Goal: Transaction & Acquisition: Book appointment/travel/reservation

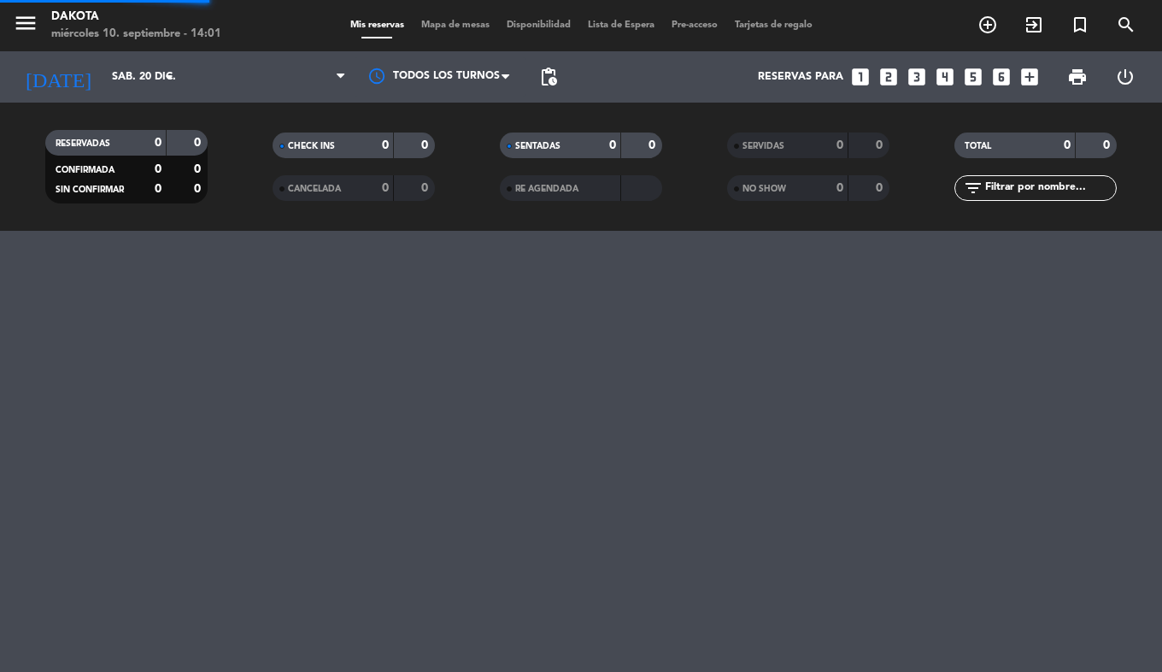
click at [620, 488] on div "menu Dakota miércoles 10. septiembre - 14:01 Mis reservas Mapa de mesas Disponi…" at bounding box center [581, 336] width 1162 height 672
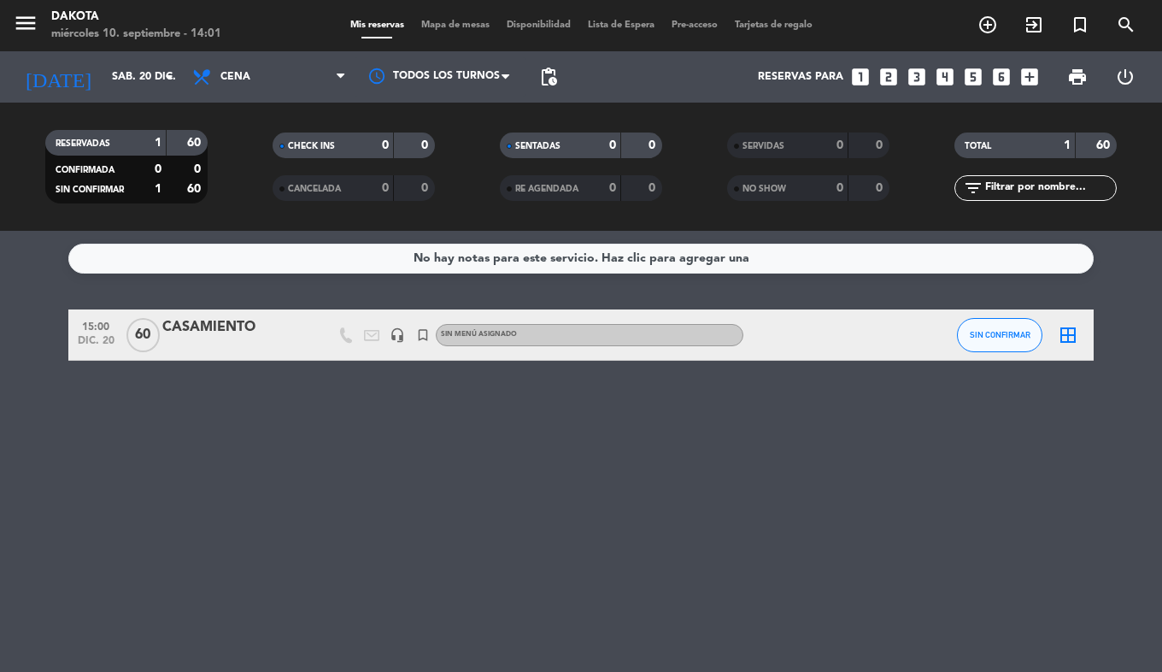
click at [22, 19] on icon "menu" at bounding box center [26, 23] width 26 height 26
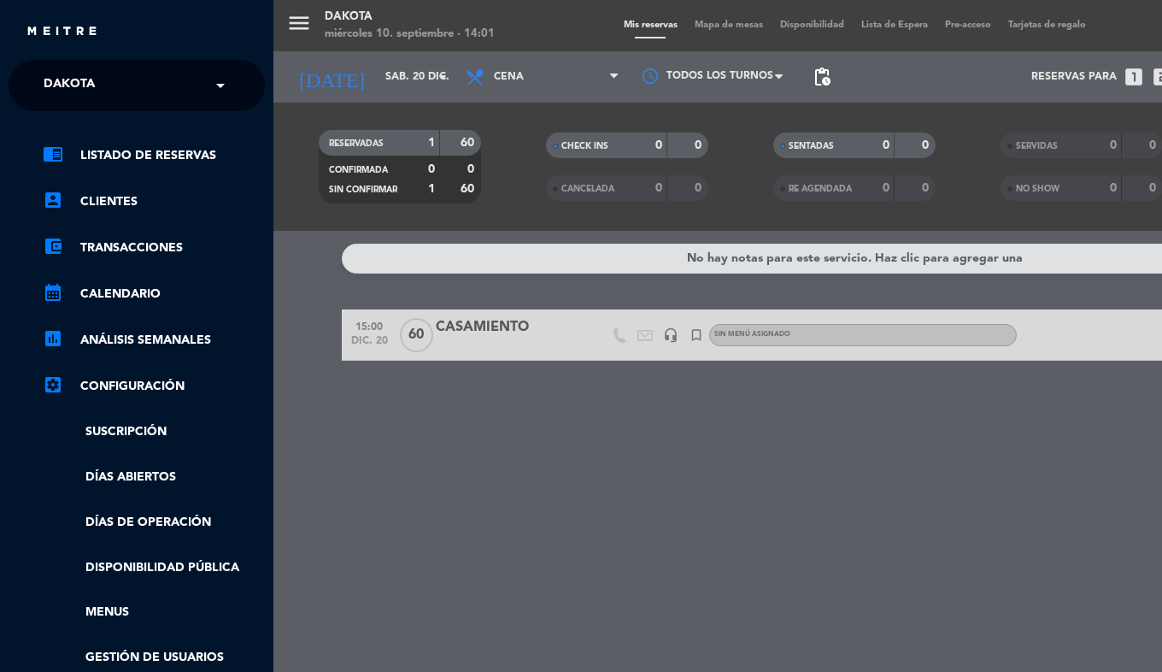
click at [109, 76] on div "× Dakota" at bounding box center [79, 86] width 84 height 36
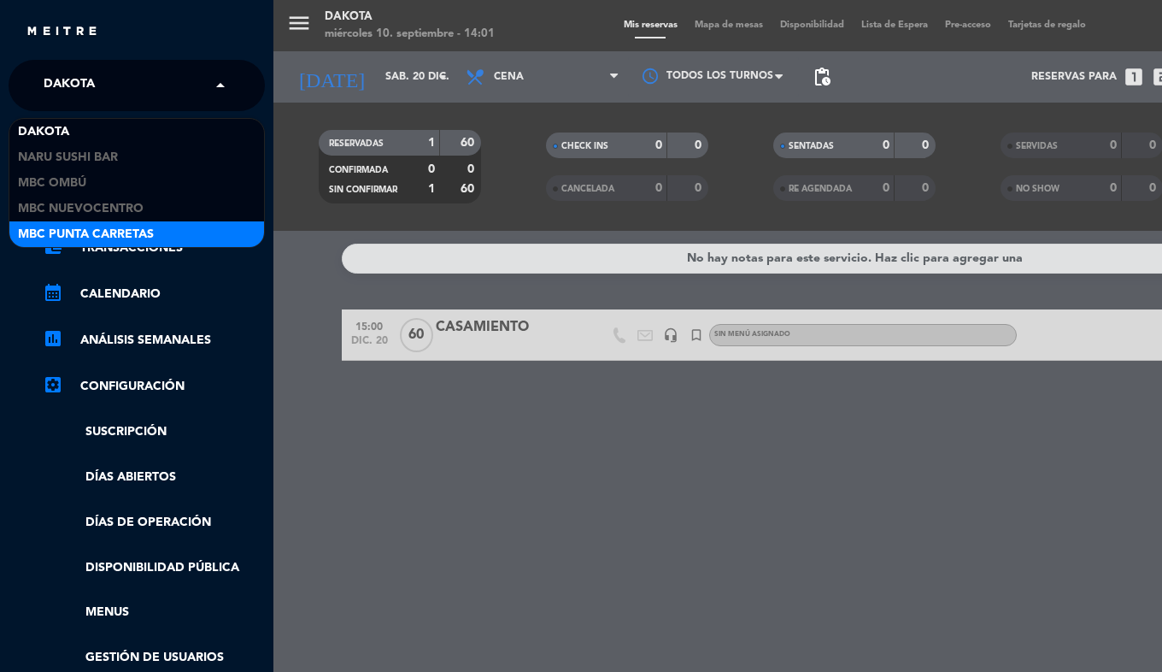
click at [156, 226] on div "MBC Punta Carretas" at bounding box center [136, 234] width 255 height 26
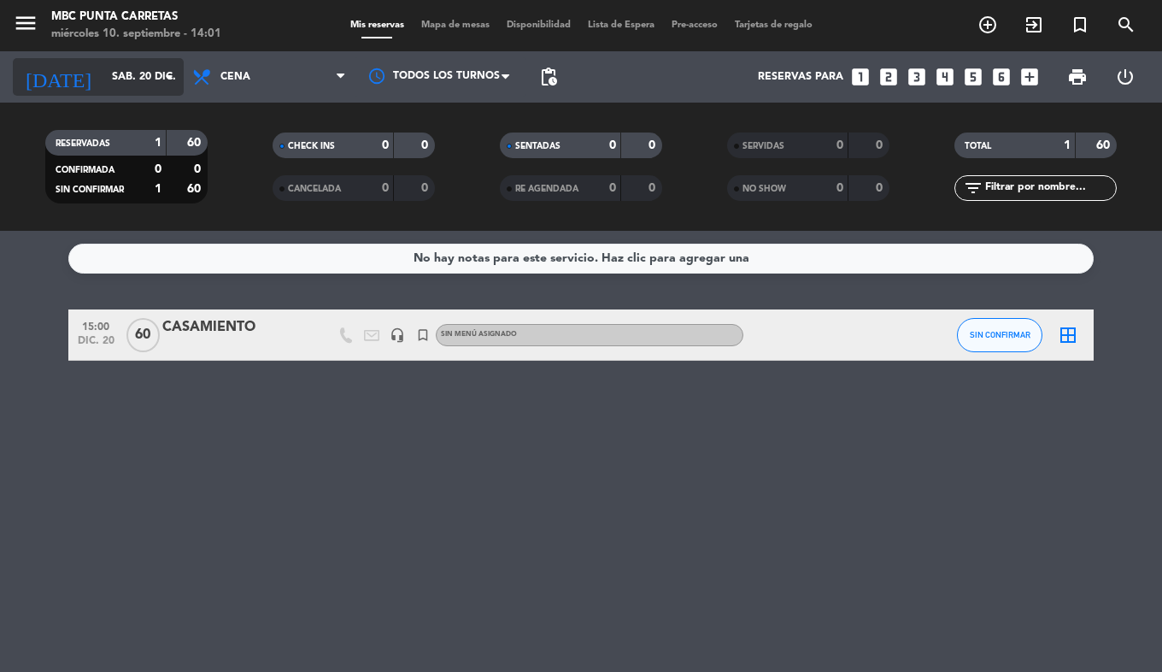
click at [103, 84] on input "sáb. 20 dic." at bounding box center [175, 76] width 144 height 29
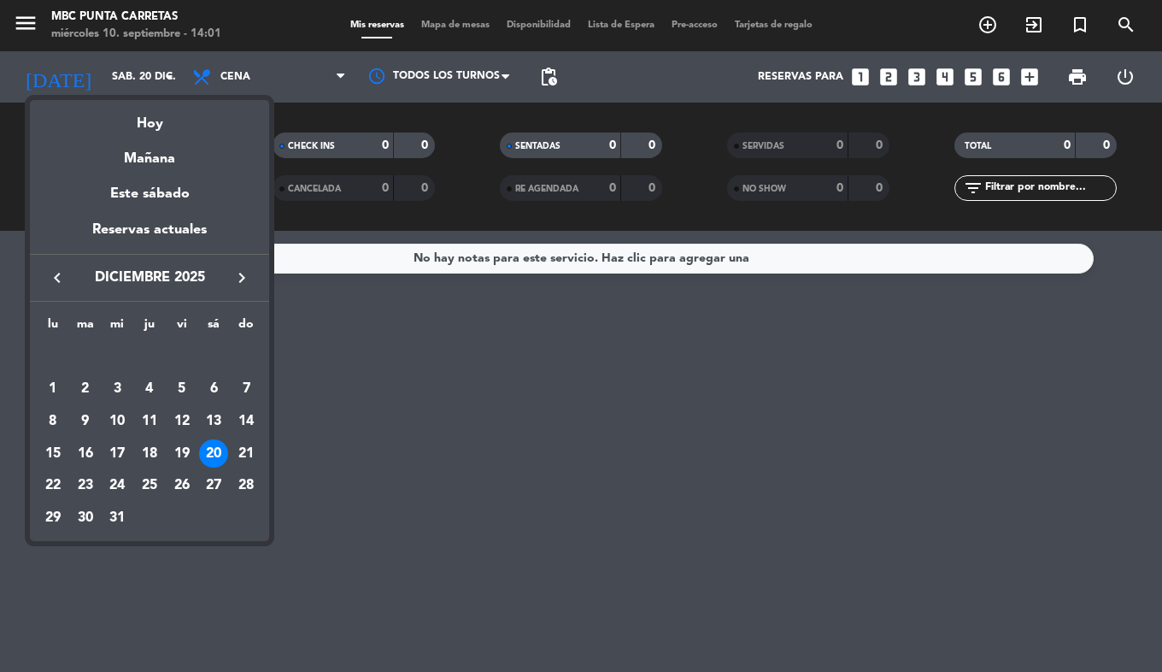
click at [61, 282] on icon "keyboard_arrow_left" at bounding box center [57, 278] width 21 height 21
click at [185, 454] on div "19" at bounding box center [182, 453] width 29 height 29
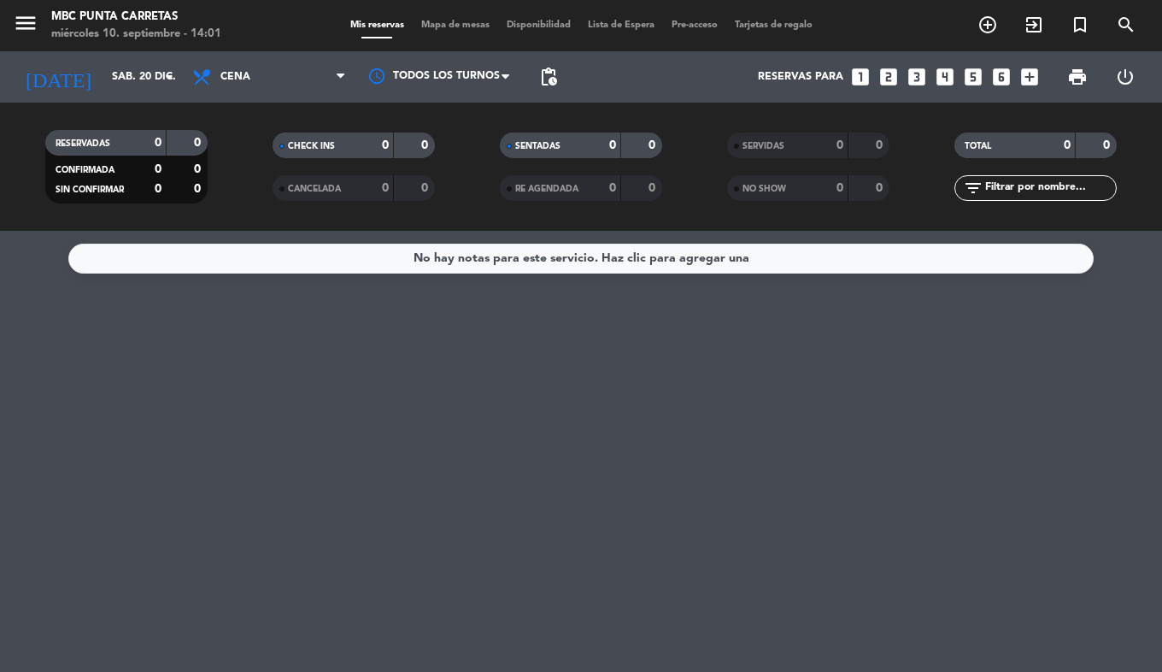
type input "vie. [DATE]"
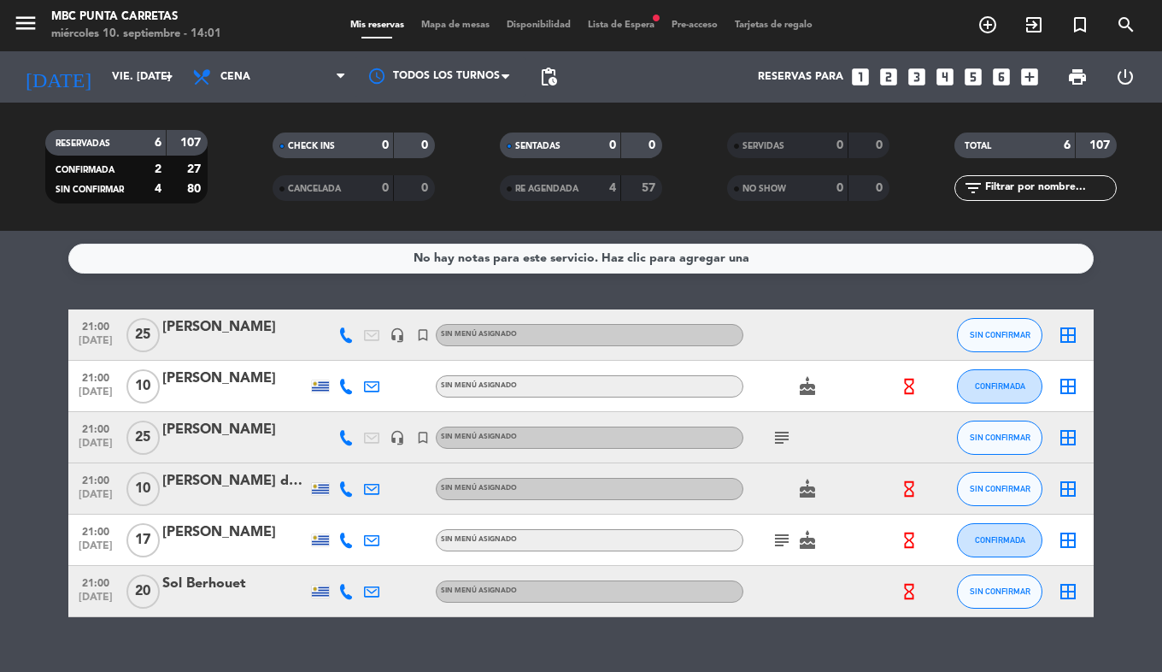
click at [784, 440] on icon "subject" at bounding box center [782, 437] width 21 height 21
click at [781, 539] on icon "subject" at bounding box center [782, 540] width 21 height 21
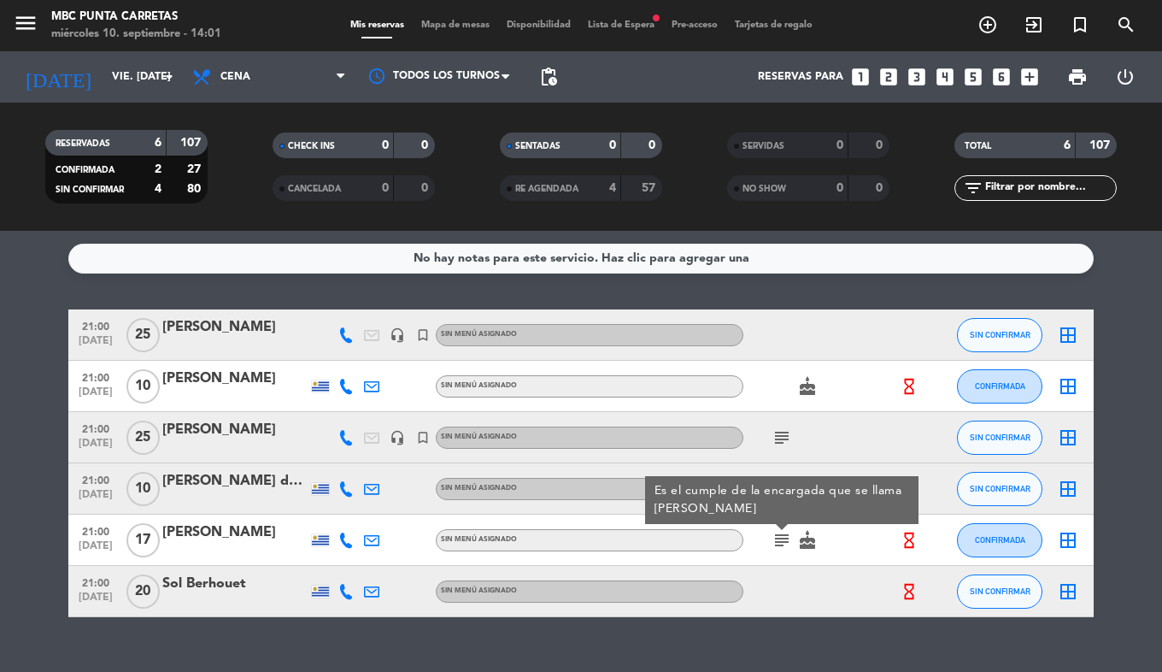
click at [15, 468] on bookings-row "21:00 [DATE] [PERSON_NAME] headset_mic turned_in_not Sin menú asignado SIN CONF…" at bounding box center [581, 463] width 1162 height 308
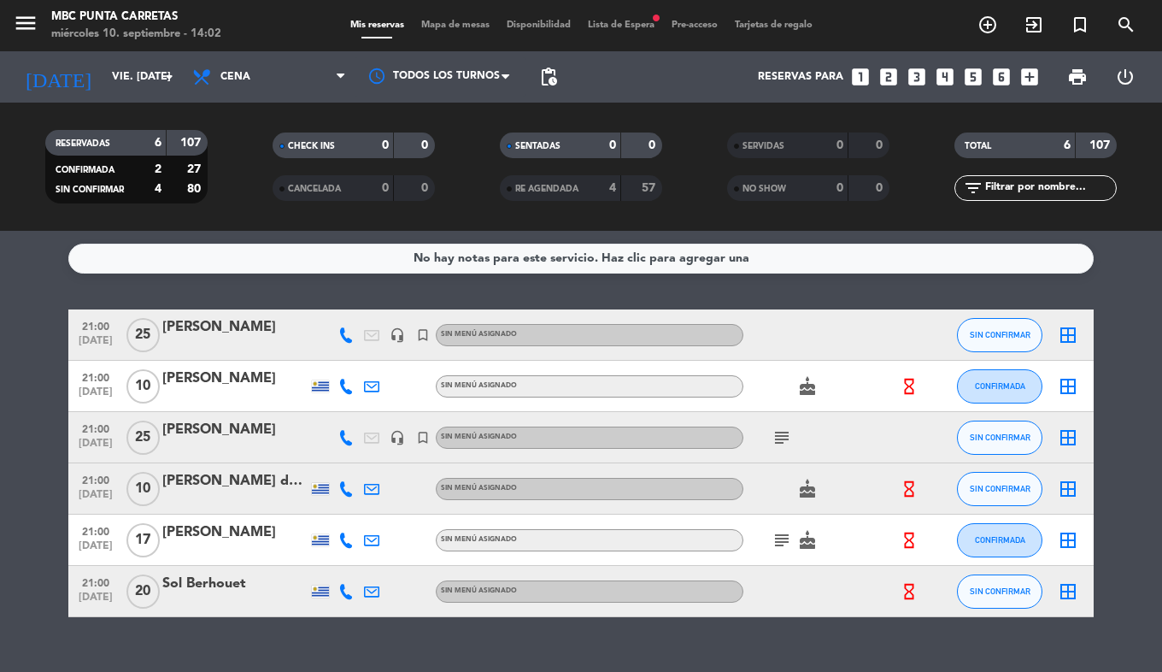
click at [31, 453] on bookings-row "21:00 [DATE] [PERSON_NAME] headset_mic turned_in_not Sin menú asignado SIN CONF…" at bounding box center [581, 463] width 1162 height 308
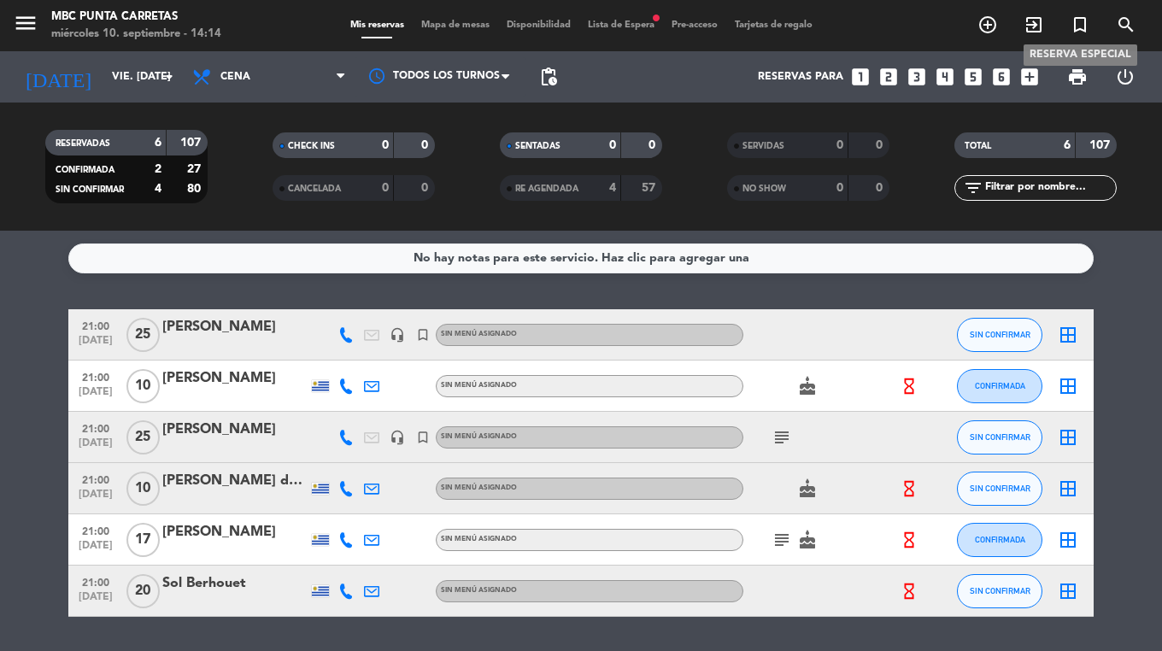
click at [1076, 32] on icon "turned_in_not" at bounding box center [1080, 25] width 21 height 21
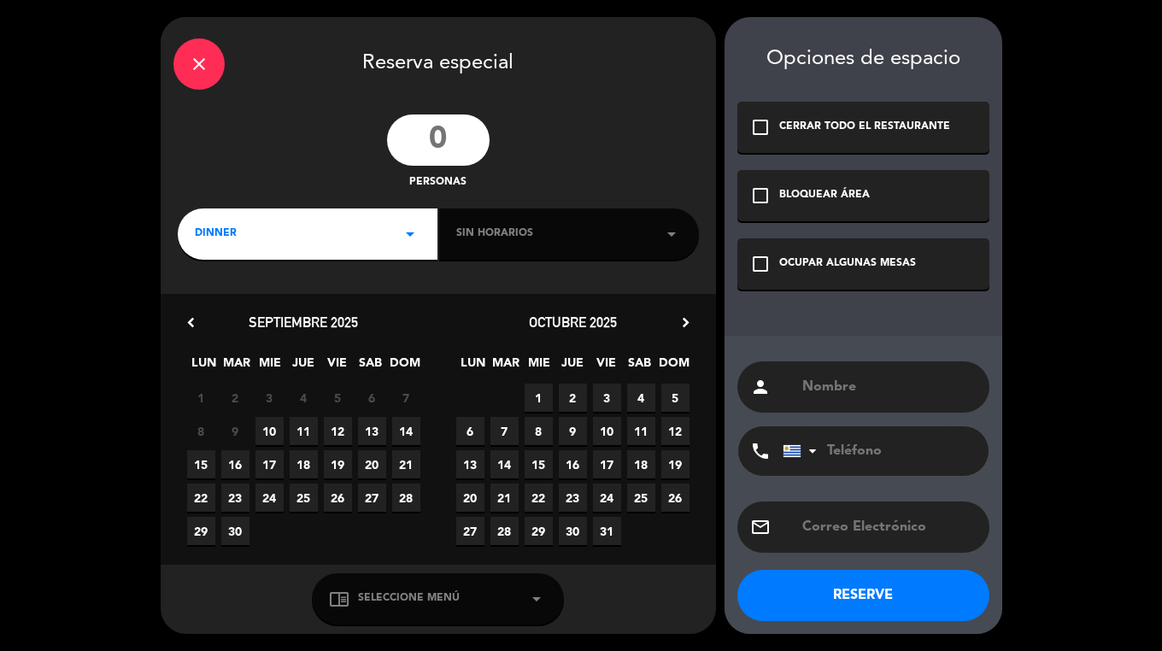
click at [423, 138] on input "number" at bounding box center [438, 140] width 103 height 51
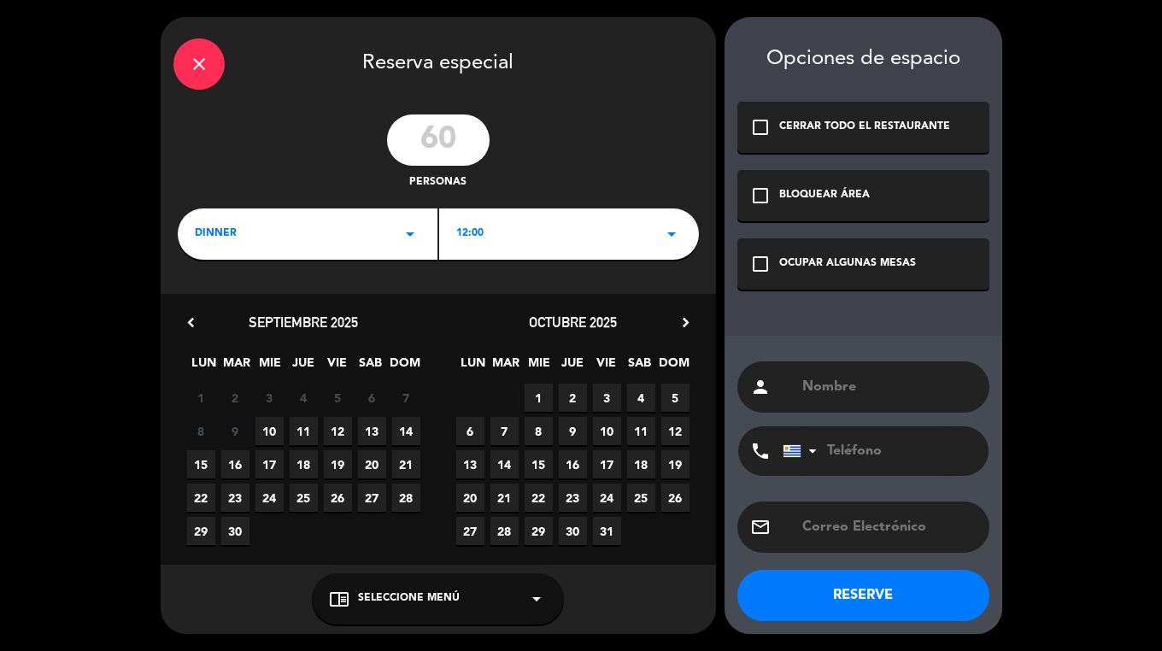
type input "60"
click at [537, 235] on div "12:00 arrow_drop_down" at bounding box center [569, 234] width 260 height 51
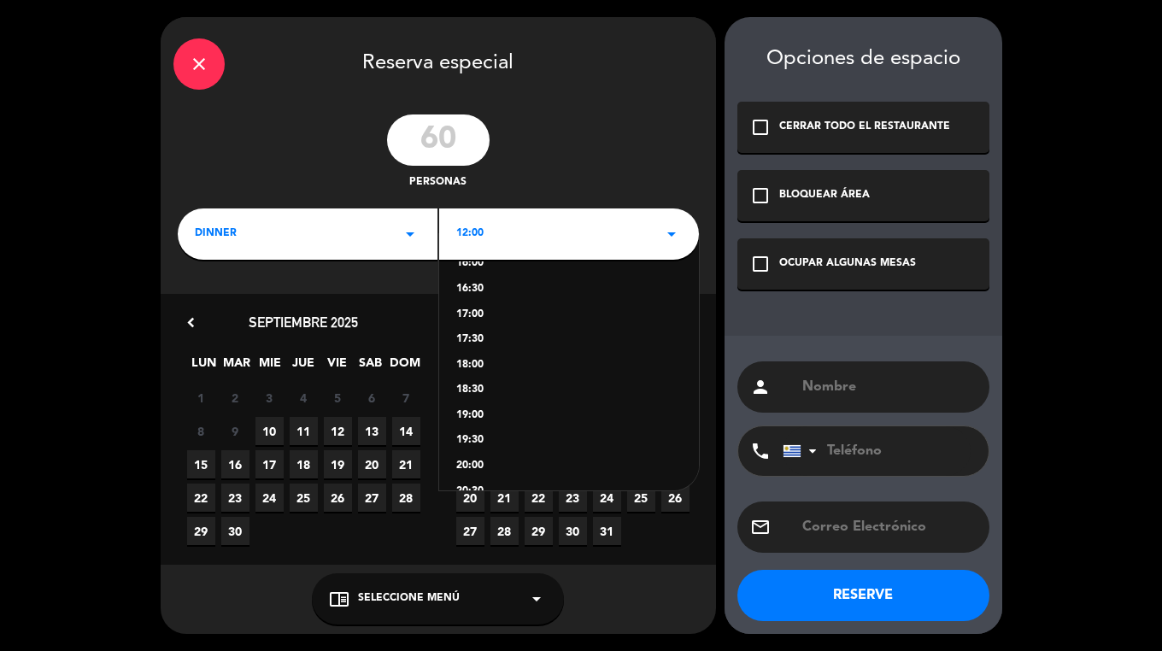
scroll to position [271, 0]
click at [480, 462] on div "21:00" at bounding box center [569, 464] width 226 height 17
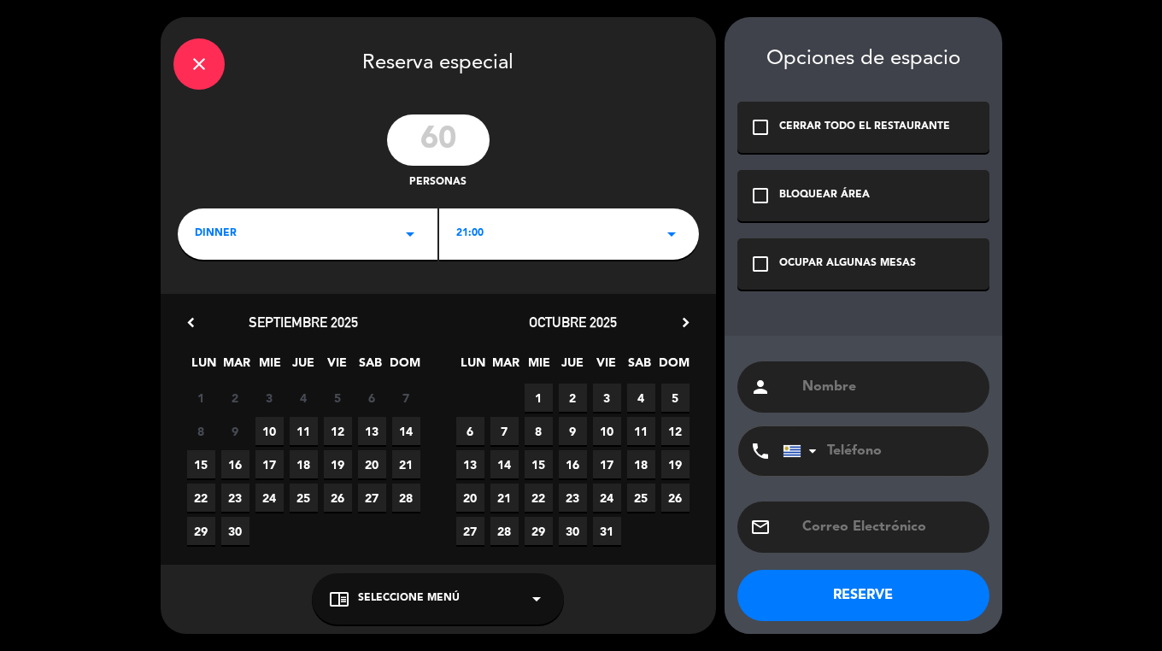
click at [354, 460] on div "15 16 17 18 19 20 21" at bounding box center [303, 464] width 269 height 33
click at [338, 461] on span "19" at bounding box center [338, 464] width 28 height 28
click at [927, 271] on div "check_box_outline_blank OCUPAR ALGUNAS MESAS" at bounding box center [864, 263] width 252 height 51
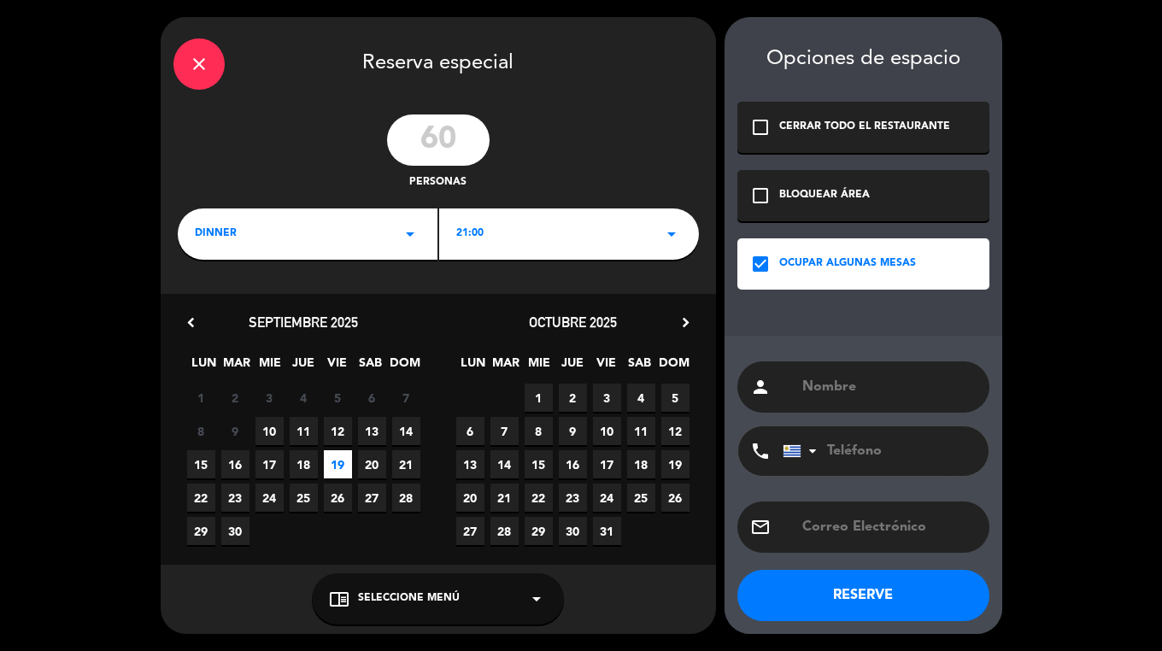
click at [863, 400] on div "person" at bounding box center [864, 387] width 252 height 51
click at [862, 393] on input "text" at bounding box center [889, 387] width 176 height 24
type input "[PERSON_NAME] evento"
click at [786, 590] on button "RESERVE" at bounding box center [864, 595] width 252 height 51
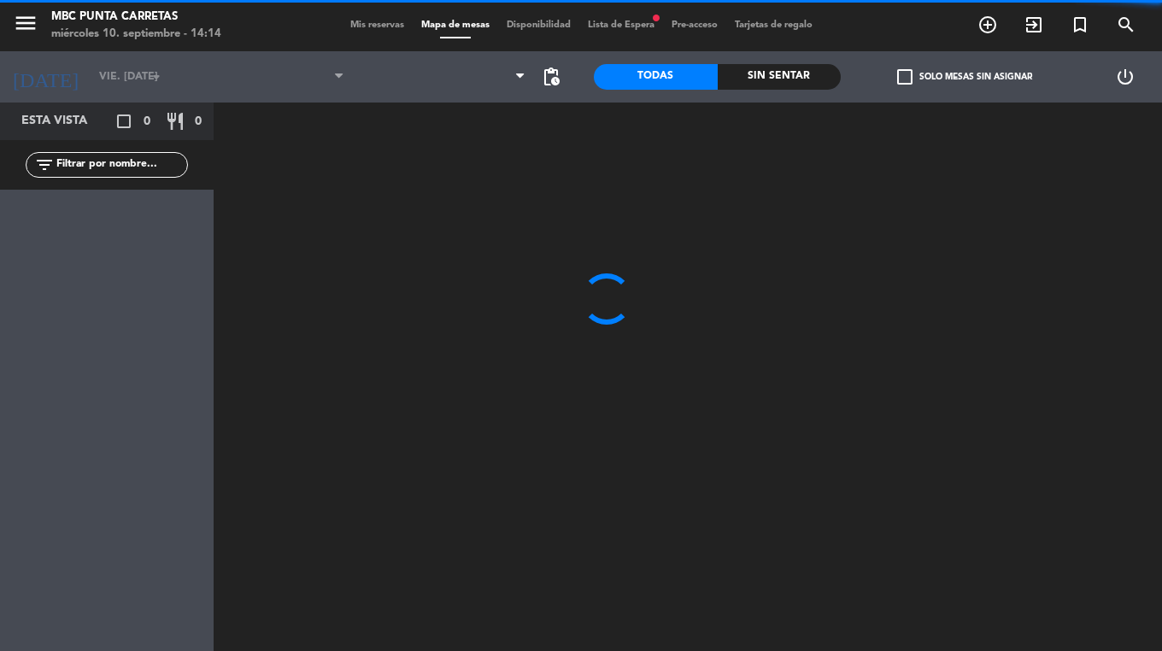
click at [352, 28] on span "Mis reservas" at bounding box center [377, 25] width 71 height 9
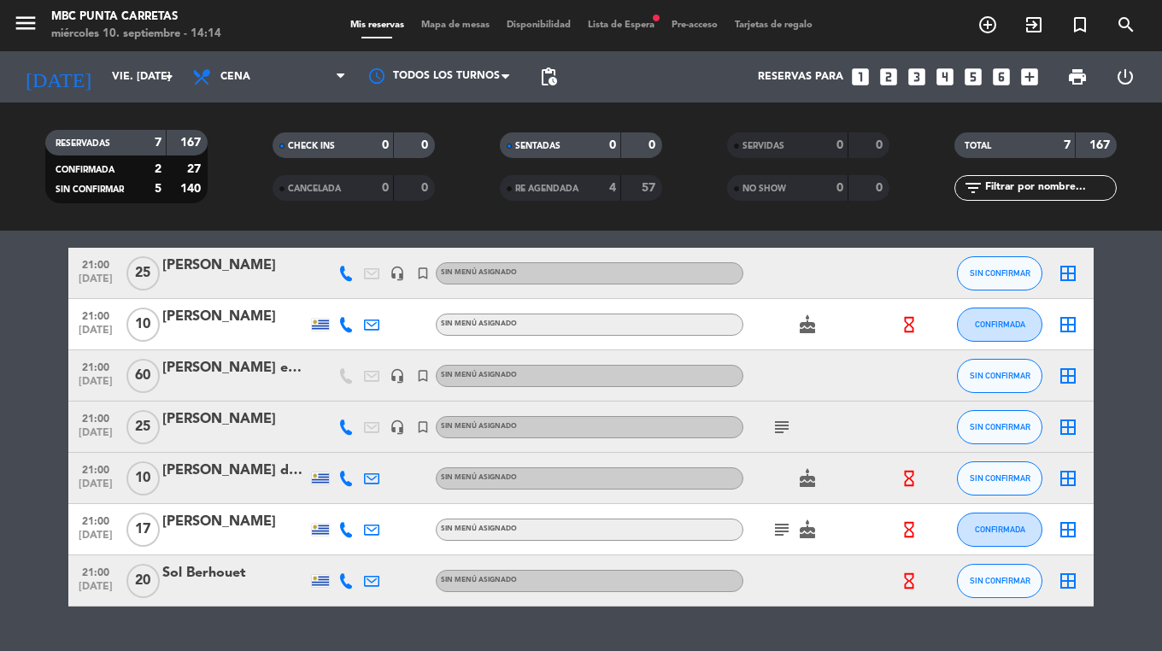
scroll to position [66, 0]
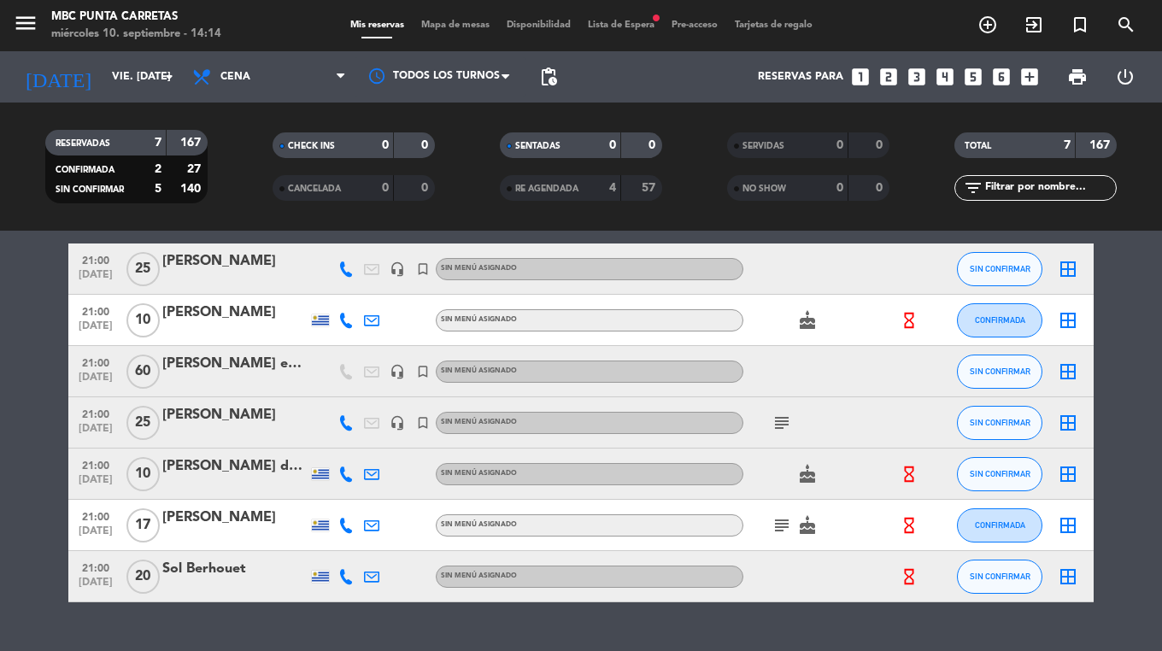
click at [189, 381] on div at bounding box center [234, 383] width 145 height 14
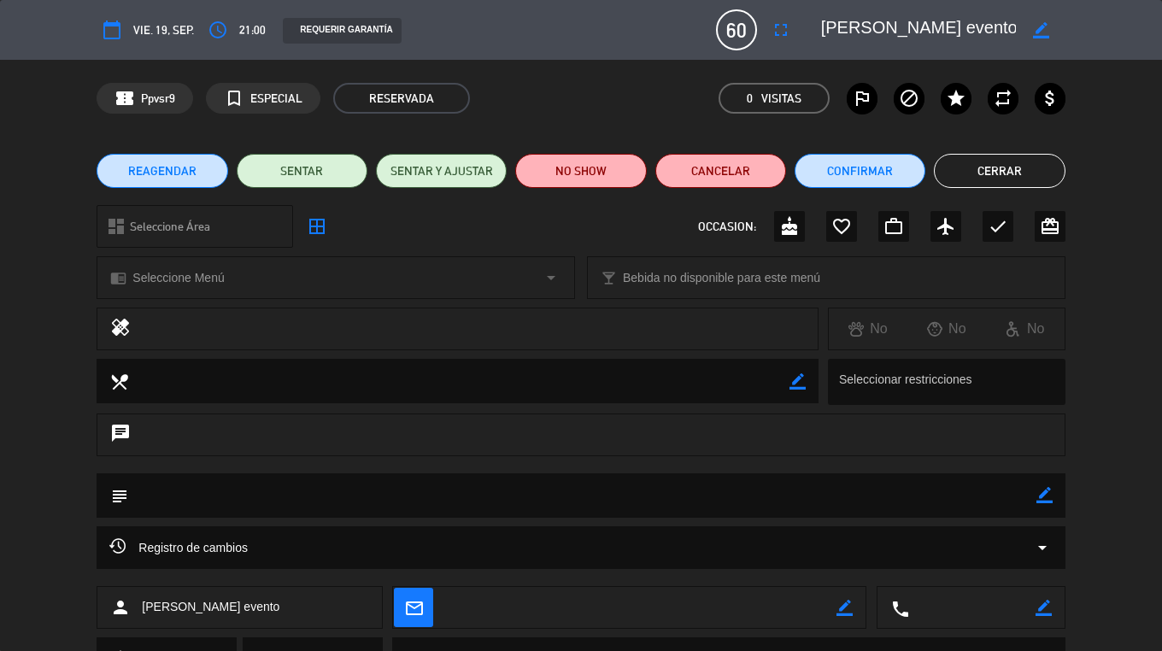
click at [1043, 497] on icon "border_color" at bounding box center [1045, 495] width 16 height 16
click at [643, 491] on textarea at bounding box center [582, 496] width 908 height 44
type textarea "terraza en exclusividad"
click at [1041, 491] on icon at bounding box center [1045, 495] width 16 height 16
click at [976, 170] on button "Cerrar" at bounding box center [999, 171] width 131 height 34
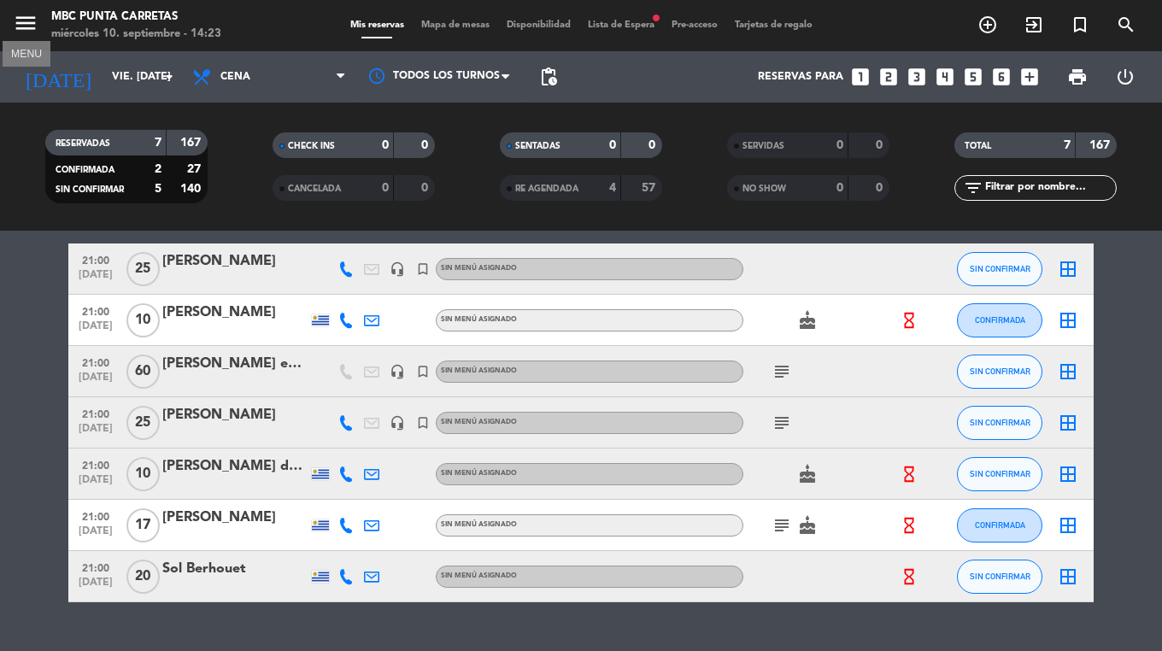
click at [21, 34] on icon "menu" at bounding box center [26, 23] width 26 height 26
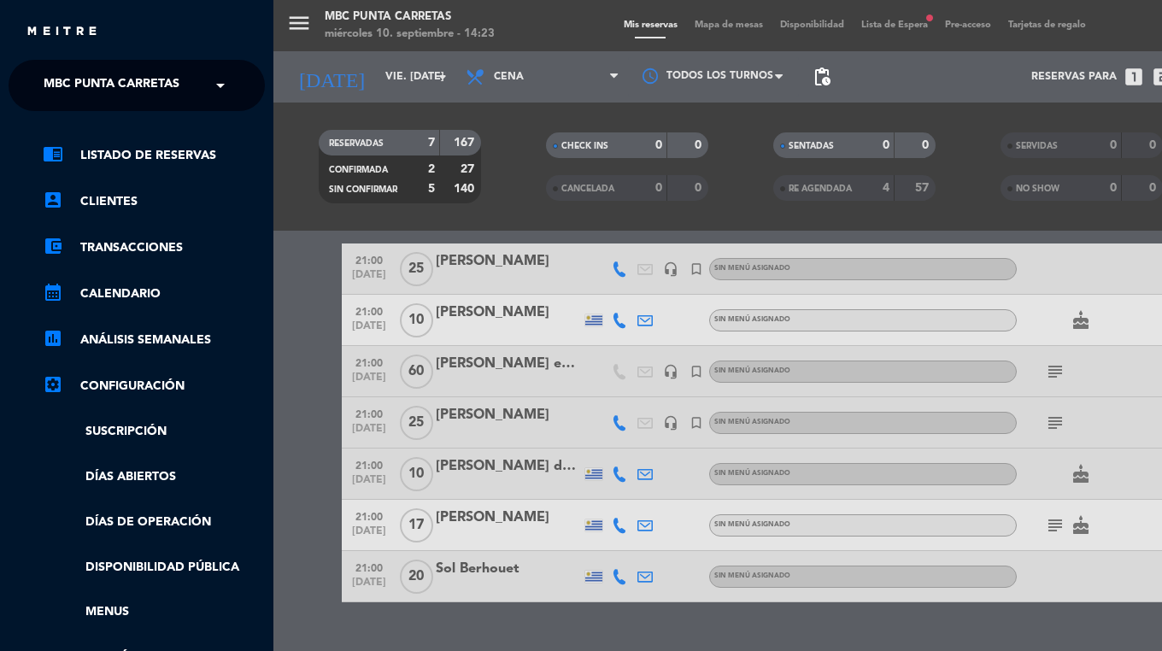
click at [39, 81] on div "× MBC Punta Carretas" at bounding box center [121, 86] width 168 height 36
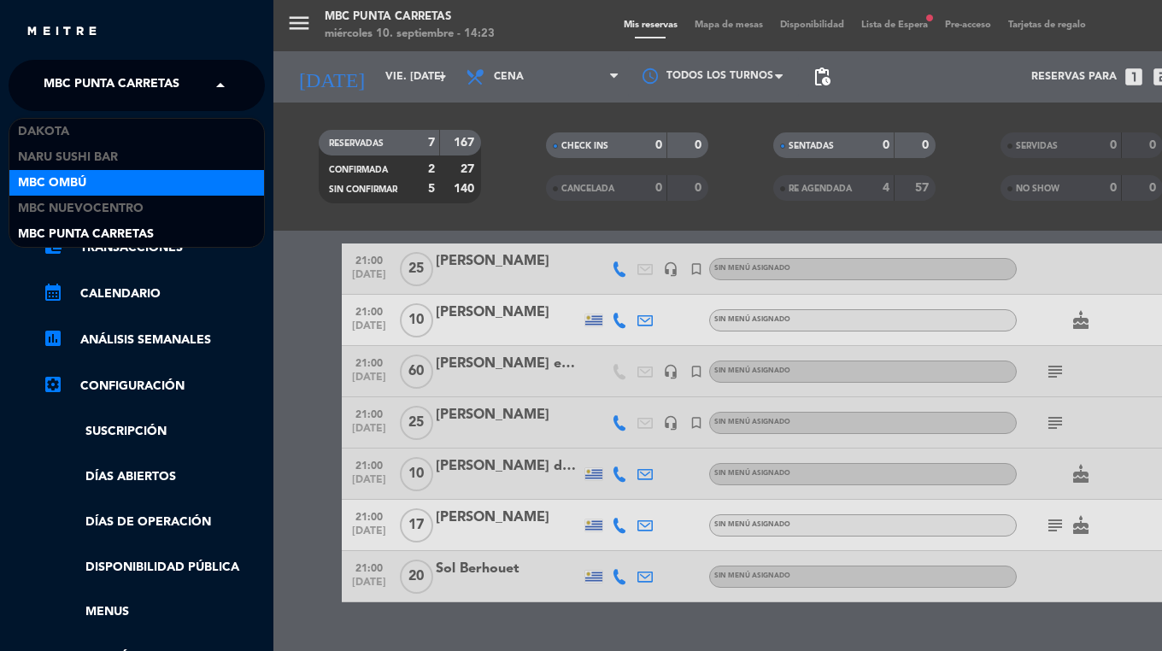
click at [62, 183] on span "MBC Ombú" at bounding box center [52, 184] width 68 height 20
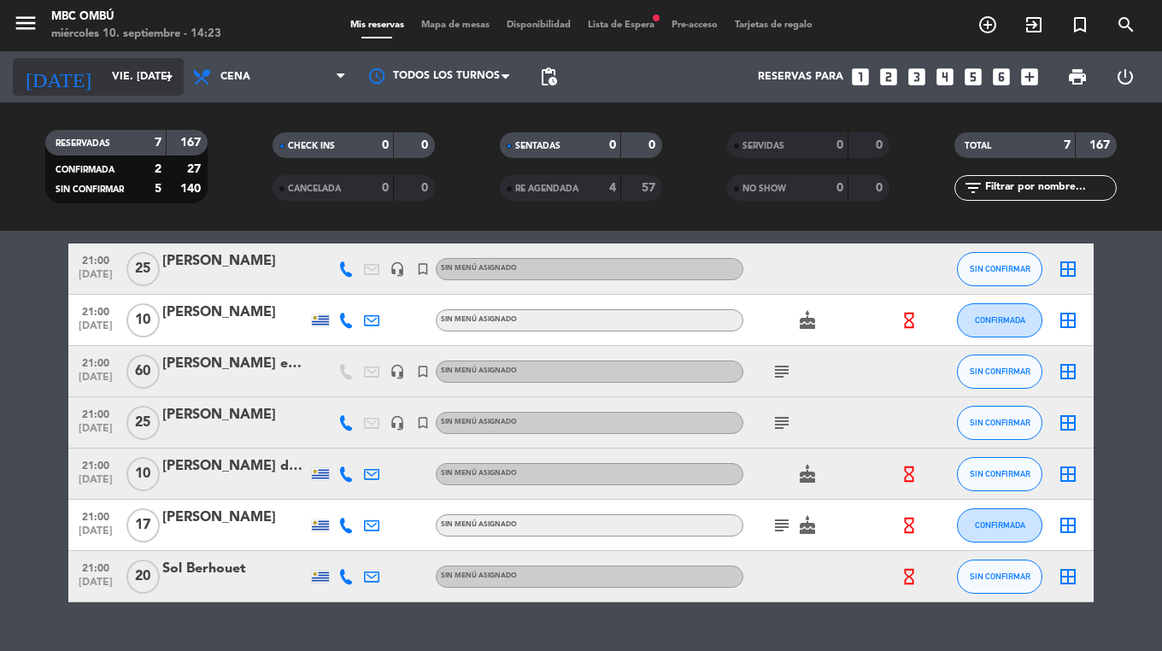
click at [21, 66] on icon "[DATE]" at bounding box center [58, 77] width 91 height 38
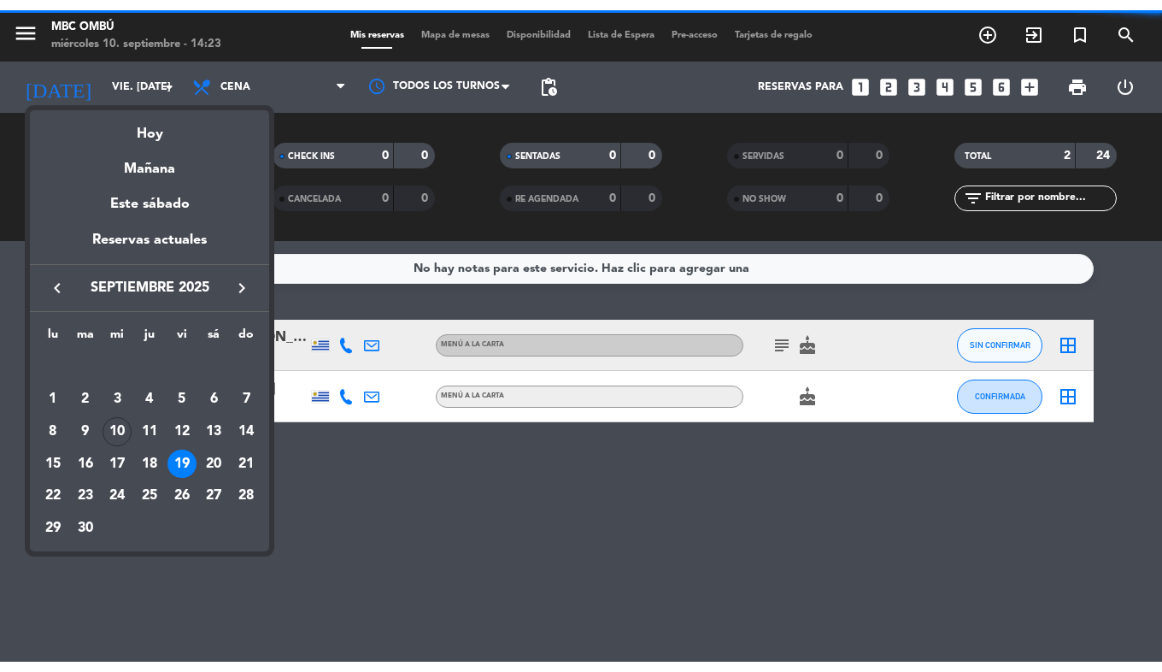
scroll to position [0, 0]
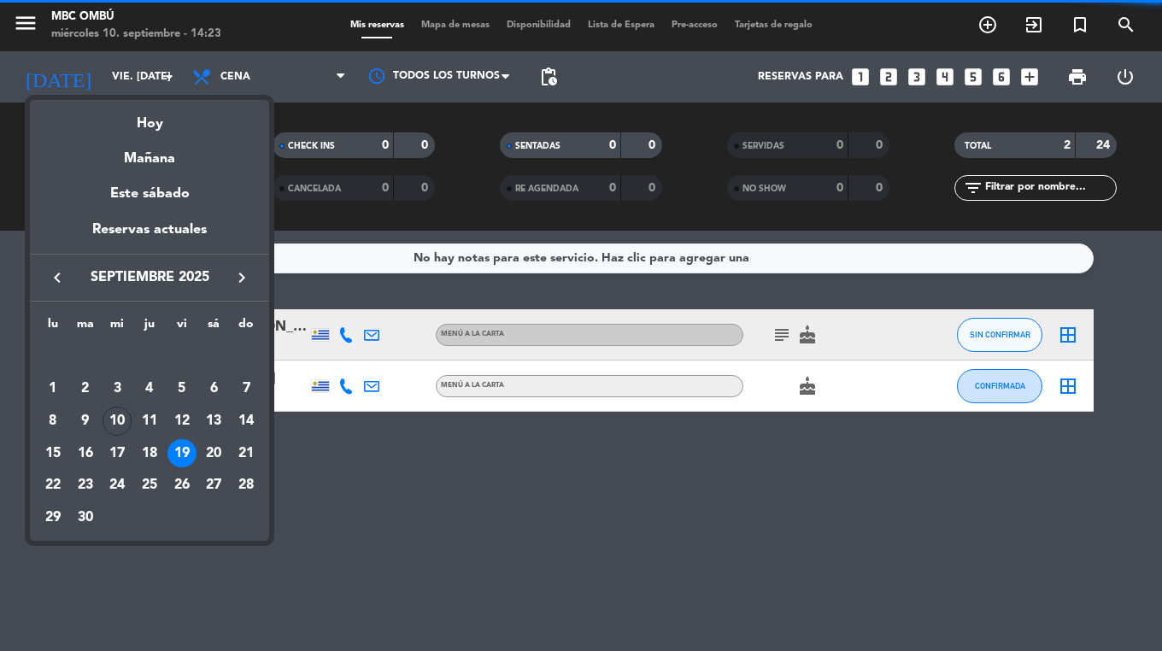
click at [241, 280] on icon "keyboard_arrow_right" at bounding box center [242, 278] width 21 height 21
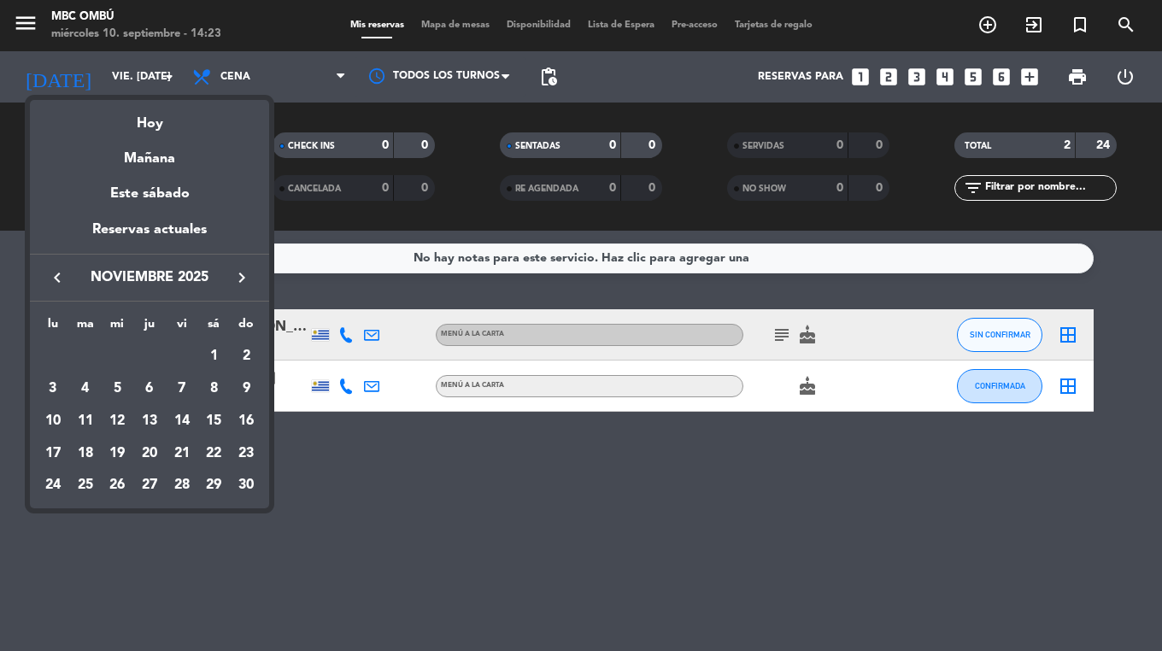
click at [241, 281] on icon "keyboard_arrow_right" at bounding box center [242, 278] width 21 height 21
click at [122, 388] on div "3" at bounding box center [117, 388] width 29 height 29
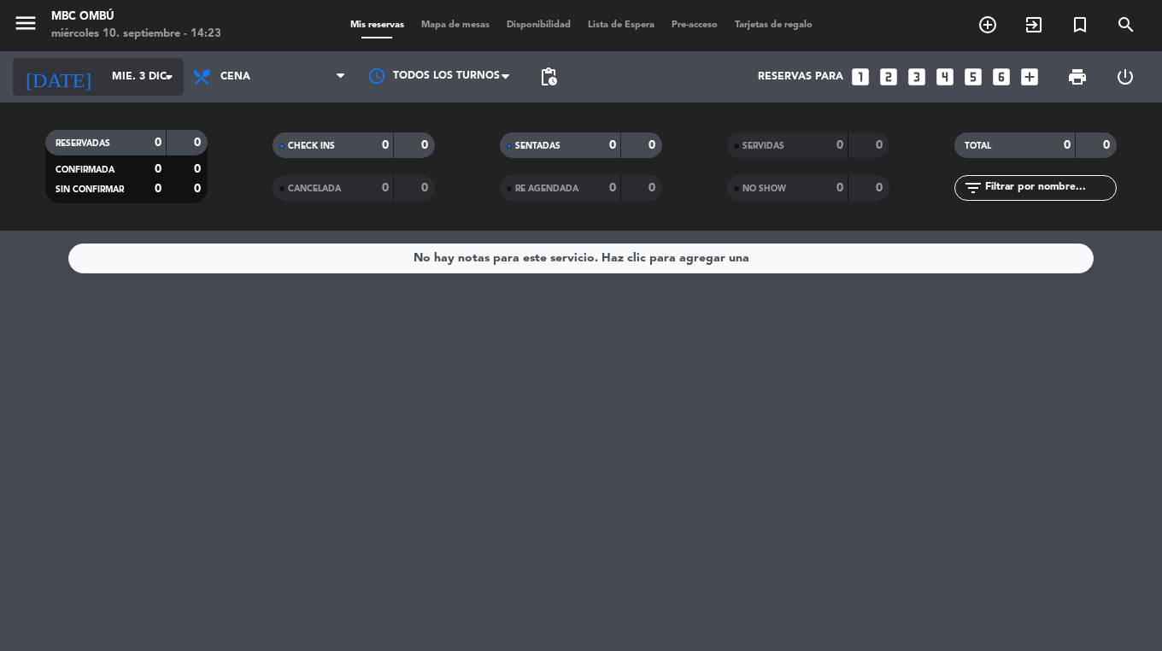
click at [118, 80] on input "mié. 3 dic." at bounding box center [175, 76] width 144 height 29
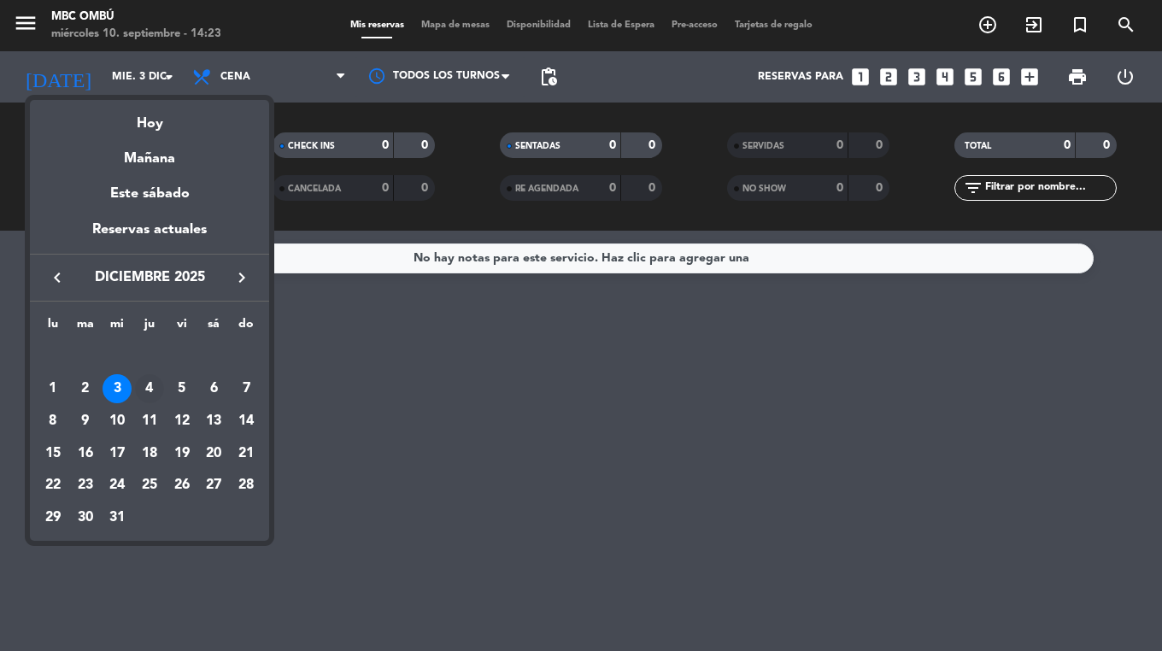
click at [147, 391] on div "4" at bounding box center [149, 388] width 29 height 29
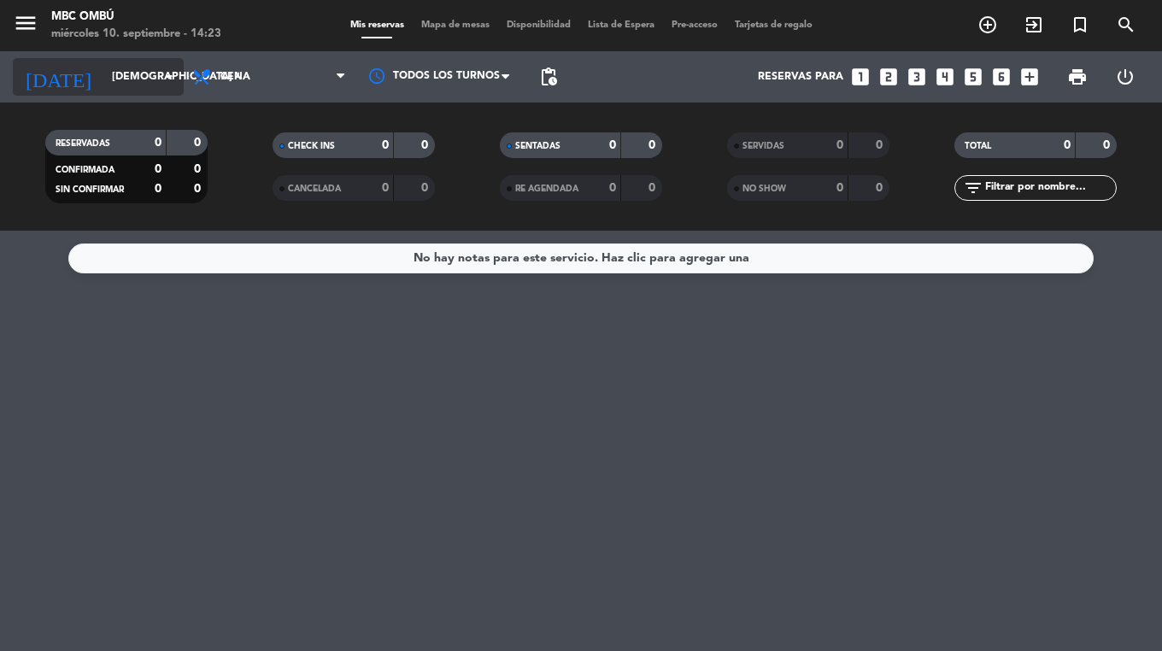
click at [114, 86] on input "[DEMOGRAPHIC_DATA] 4 dic." at bounding box center [175, 76] width 144 height 29
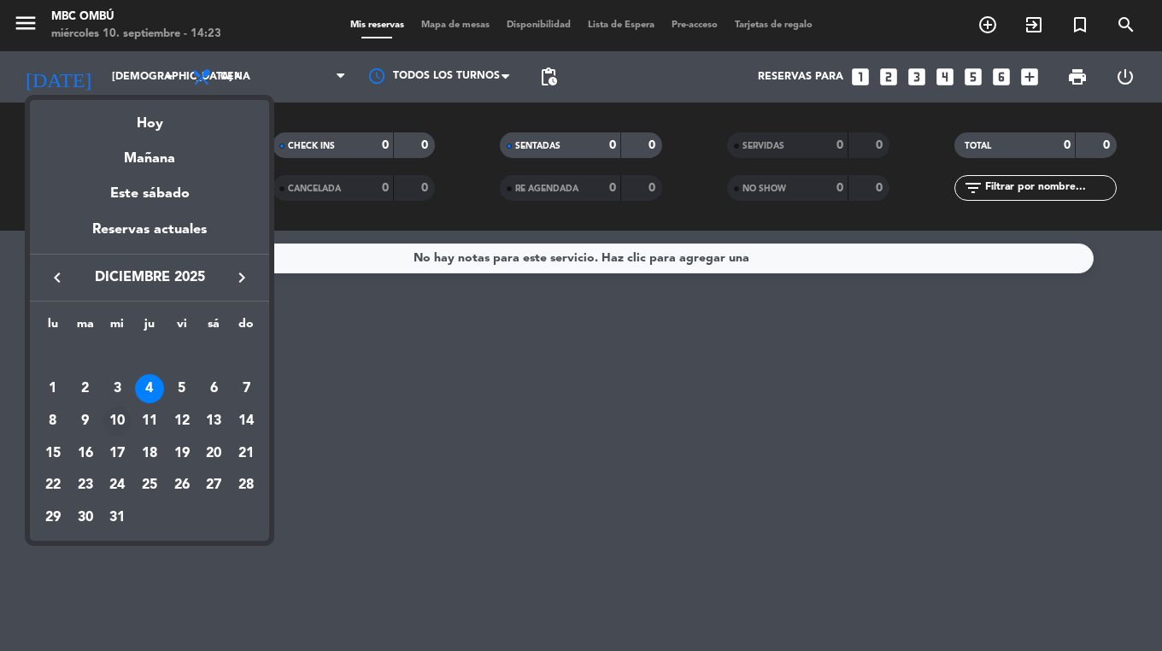
click at [127, 423] on div "10" at bounding box center [117, 421] width 29 height 29
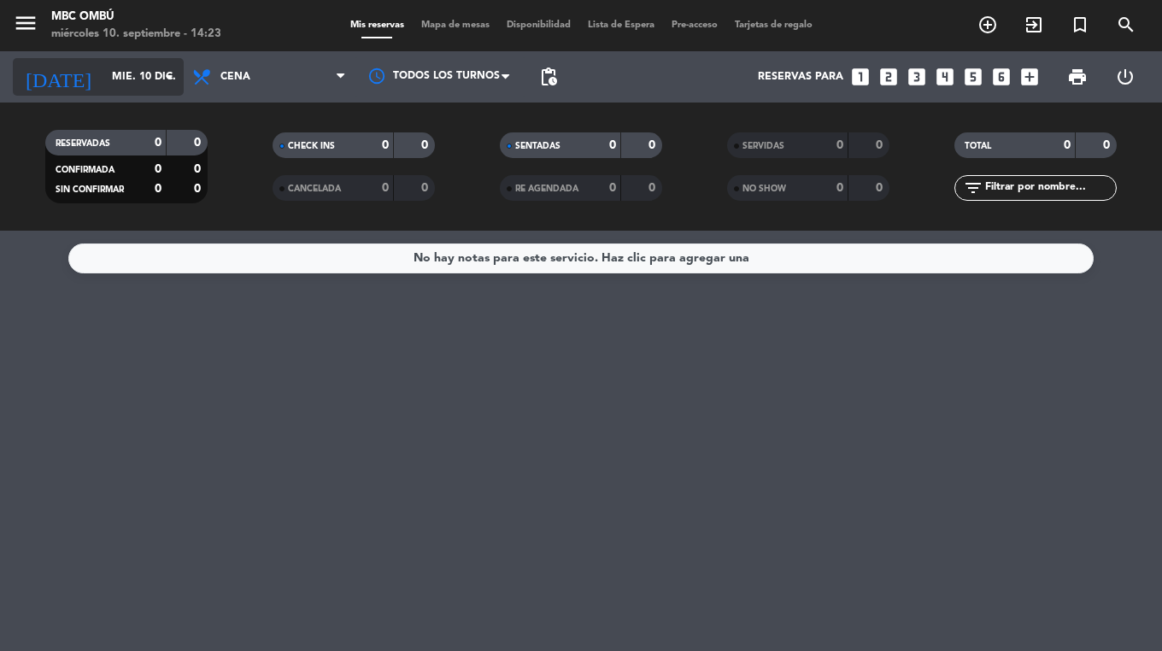
click at [103, 89] on input "mié. 10 dic." at bounding box center [175, 76] width 144 height 29
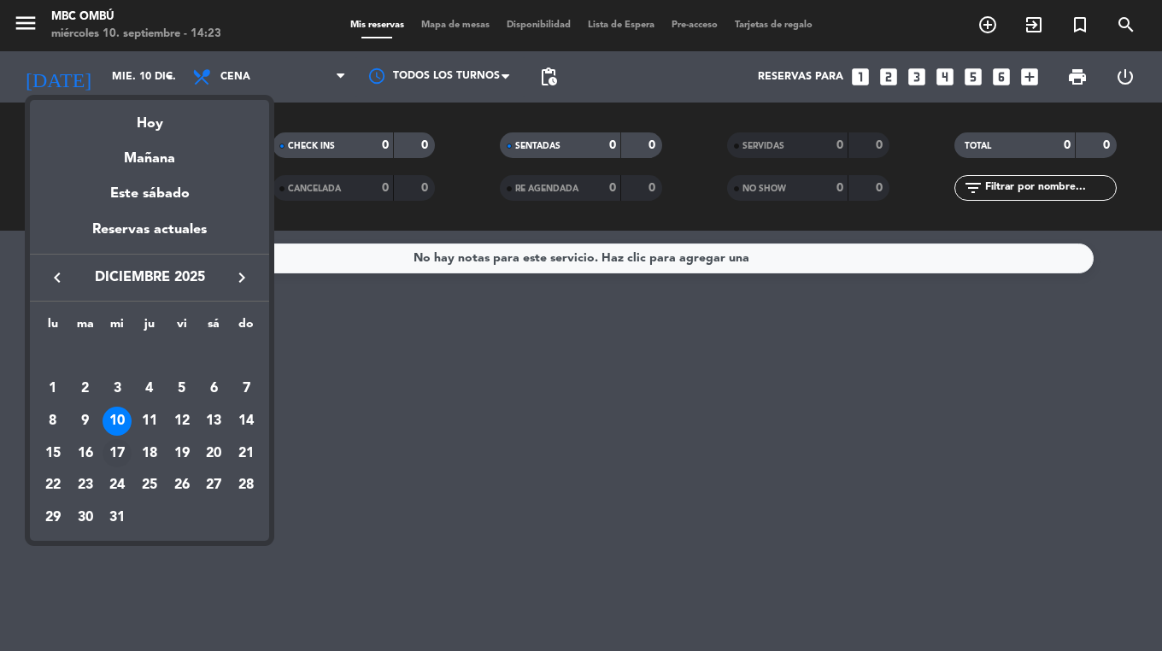
click at [128, 459] on div "17" at bounding box center [117, 453] width 29 height 29
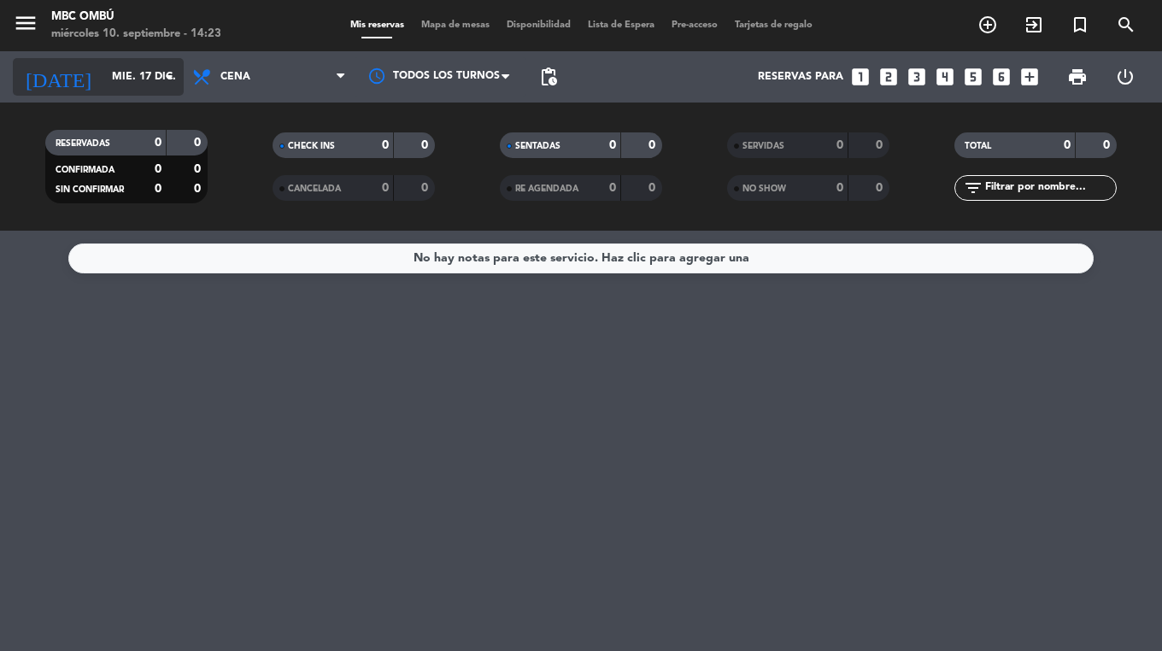
click at [103, 81] on input "mié. 17 dic." at bounding box center [175, 76] width 144 height 29
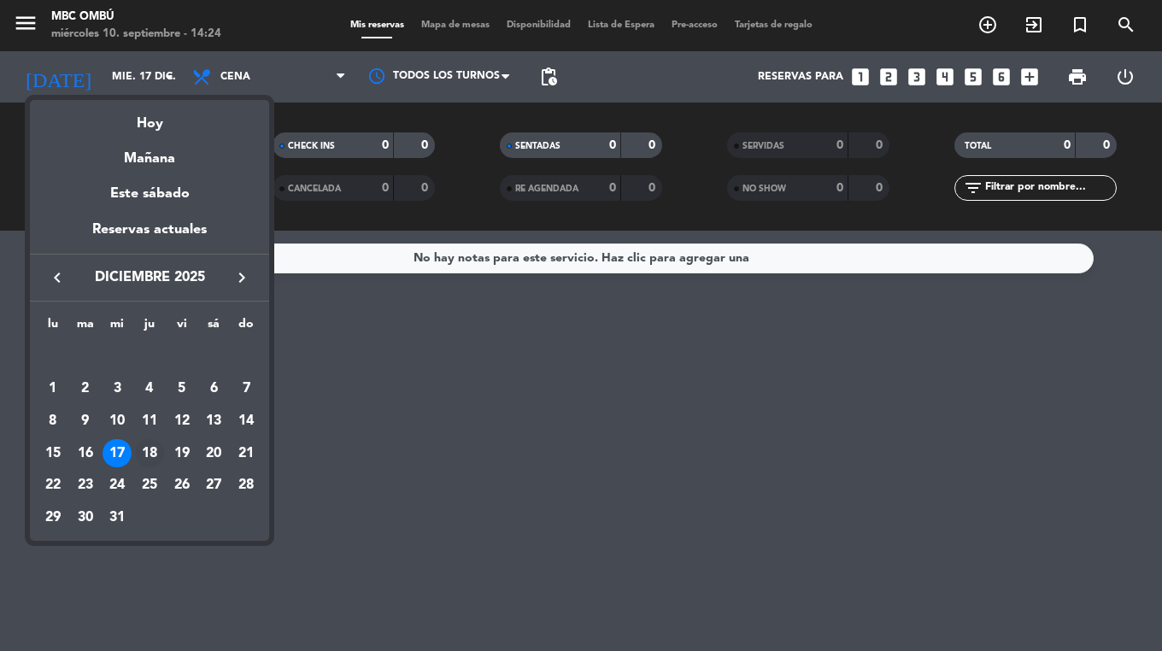
click at [145, 447] on div "18" at bounding box center [149, 453] width 29 height 29
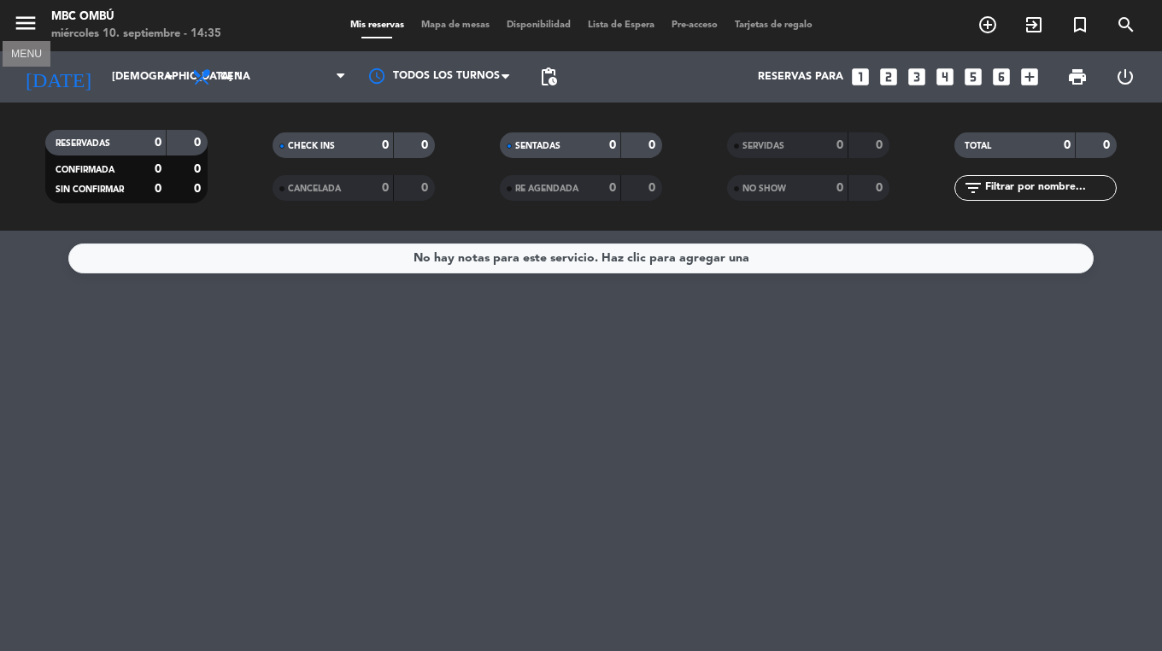
click at [32, 26] on icon "menu" at bounding box center [26, 23] width 26 height 26
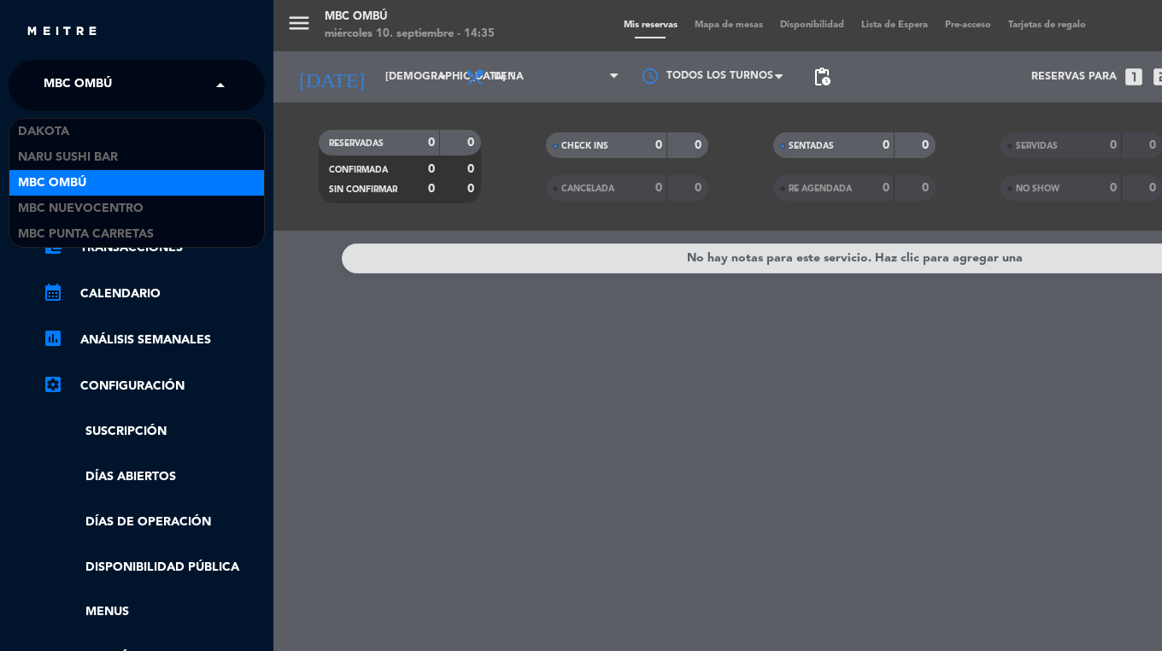
click at [60, 84] on span "MBC Ombú" at bounding box center [78, 86] width 68 height 36
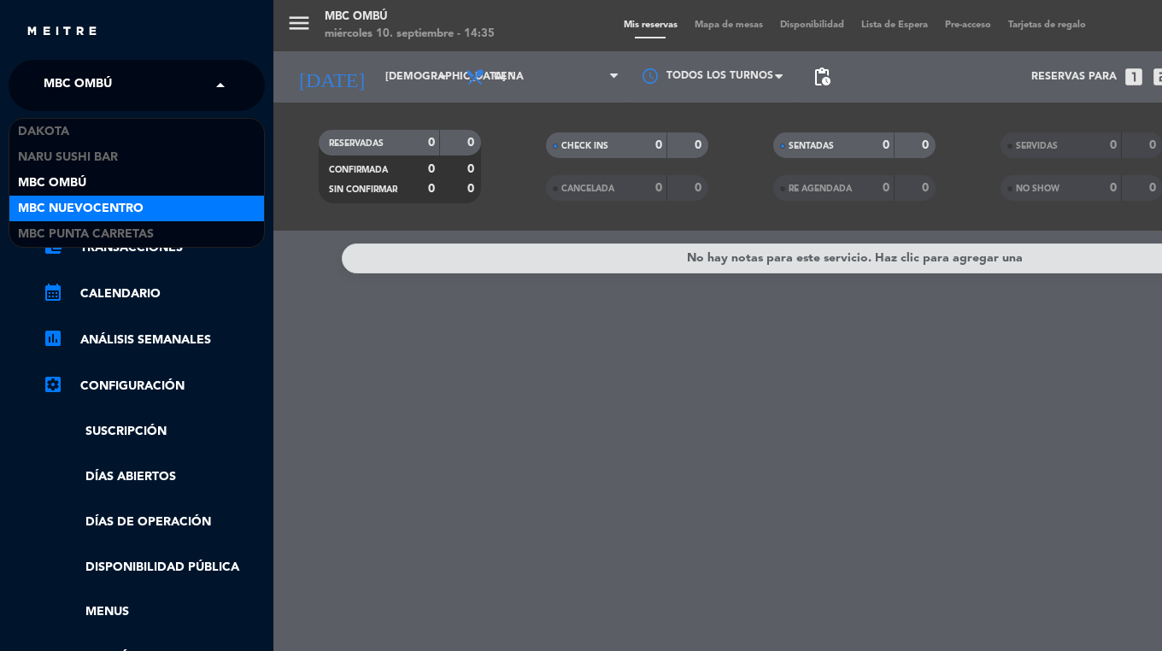
click at [101, 208] on span "MBC Nuevocentro" at bounding box center [81, 209] width 126 height 20
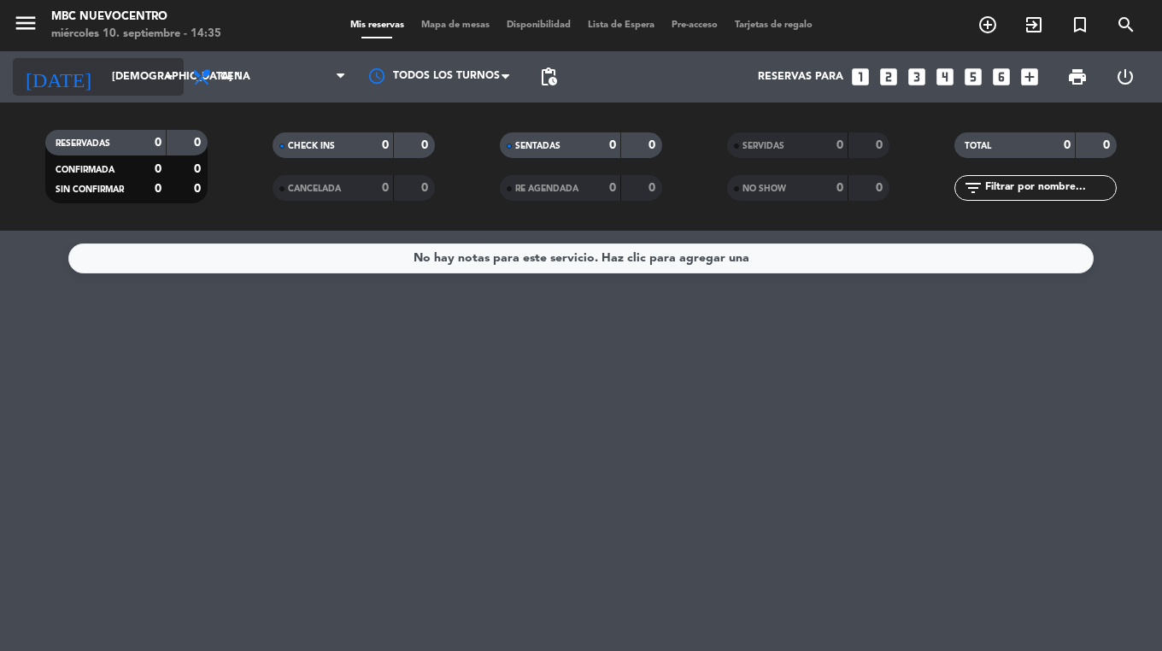
click at [103, 80] on input "[DEMOGRAPHIC_DATA] 18 dic." at bounding box center [175, 76] width 144 height 29
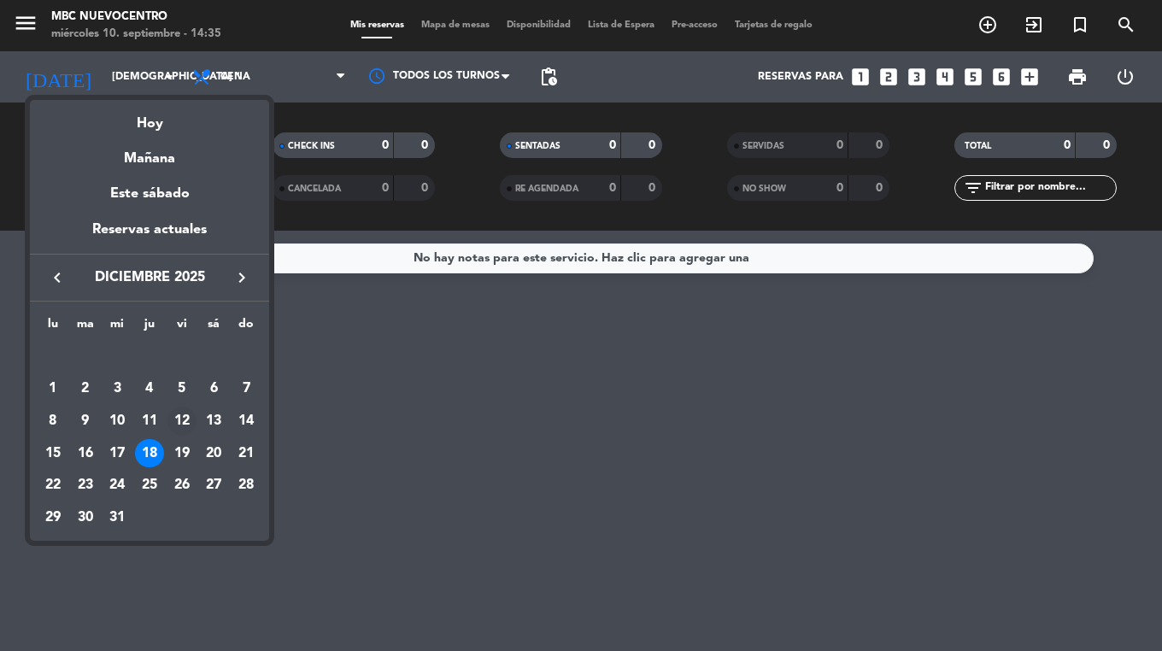
click at [175, 423] on div "12" at bounding box center [182, 421] width 29 height 29
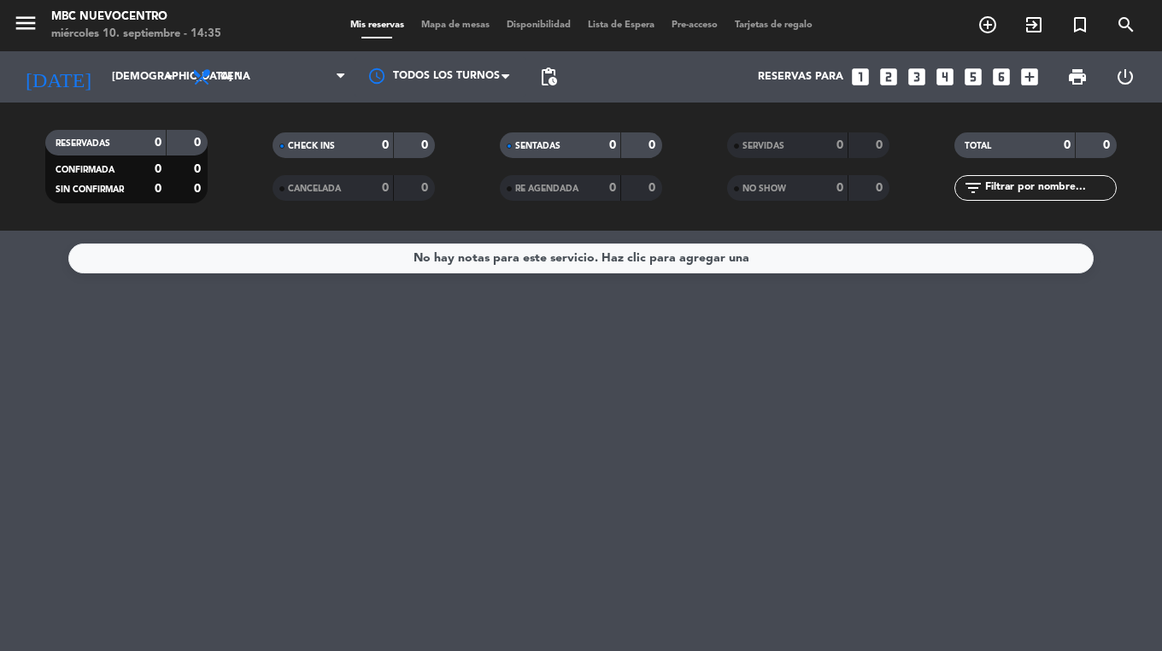
type input "vie. 12 dic."
click at [1080, 19] on icon "turned_in_not" at bounding box center [1080, 25] width 21 height 21
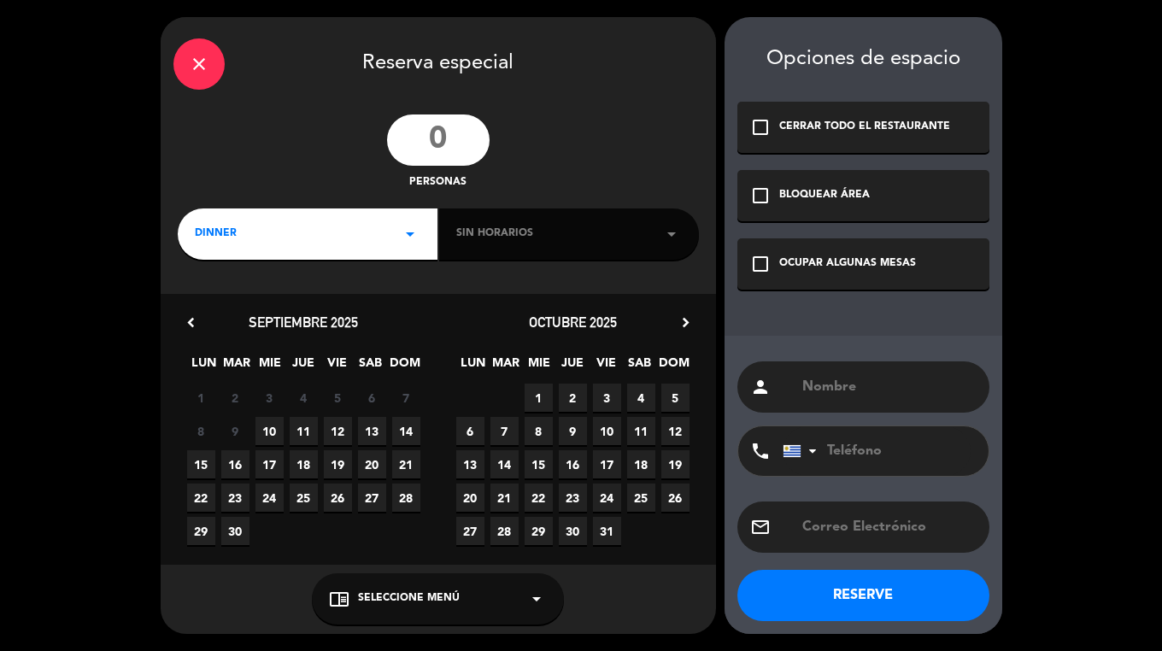
click at [431, 148] on input "number" at bounding box center [438, 140] width 103 height 51
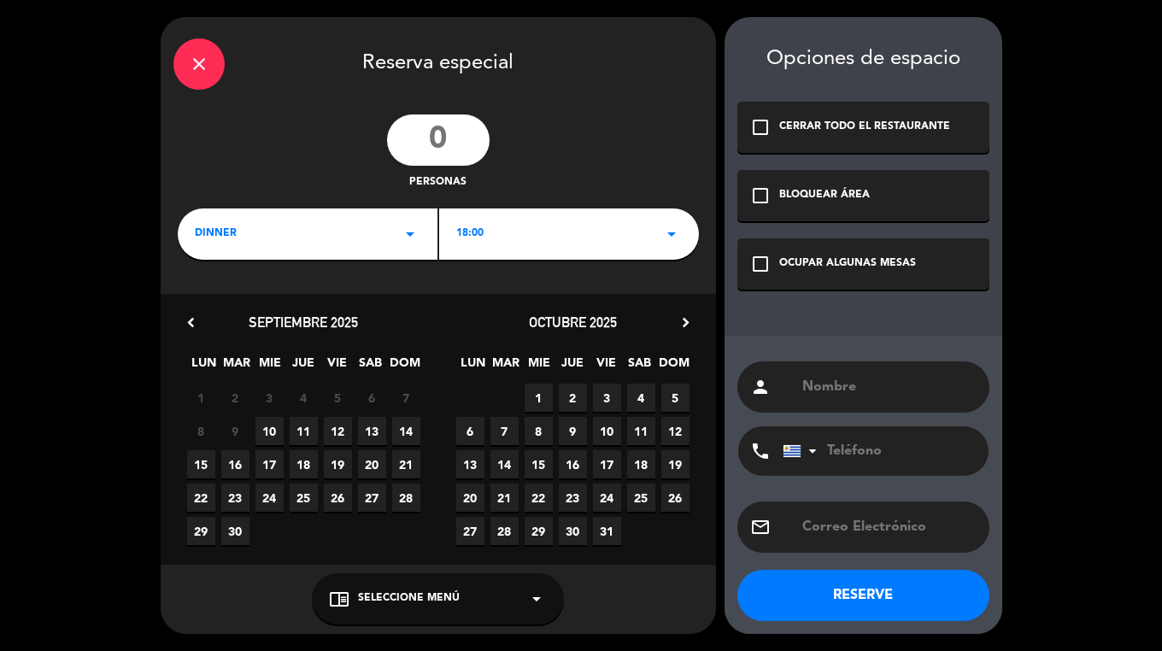
click at [477, 232] on span "18:00" at bounding box center [469, 234] width 27 height 17
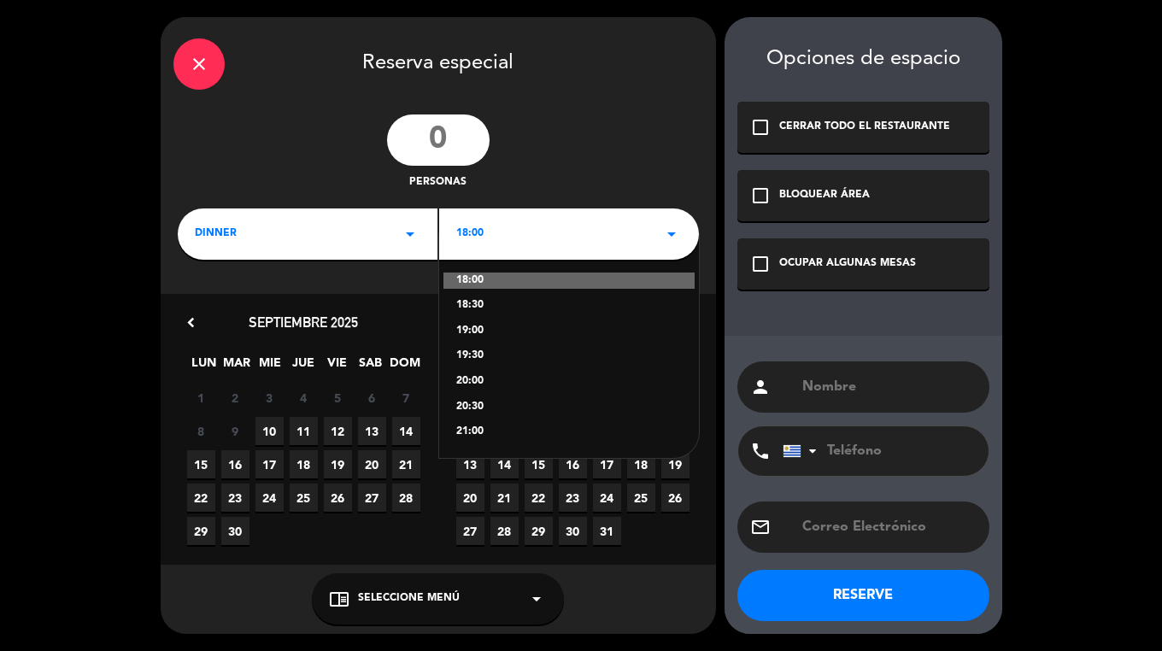
click at [479, 436] on div "21:00" at bounding box center [569, 432] width 226 height 17
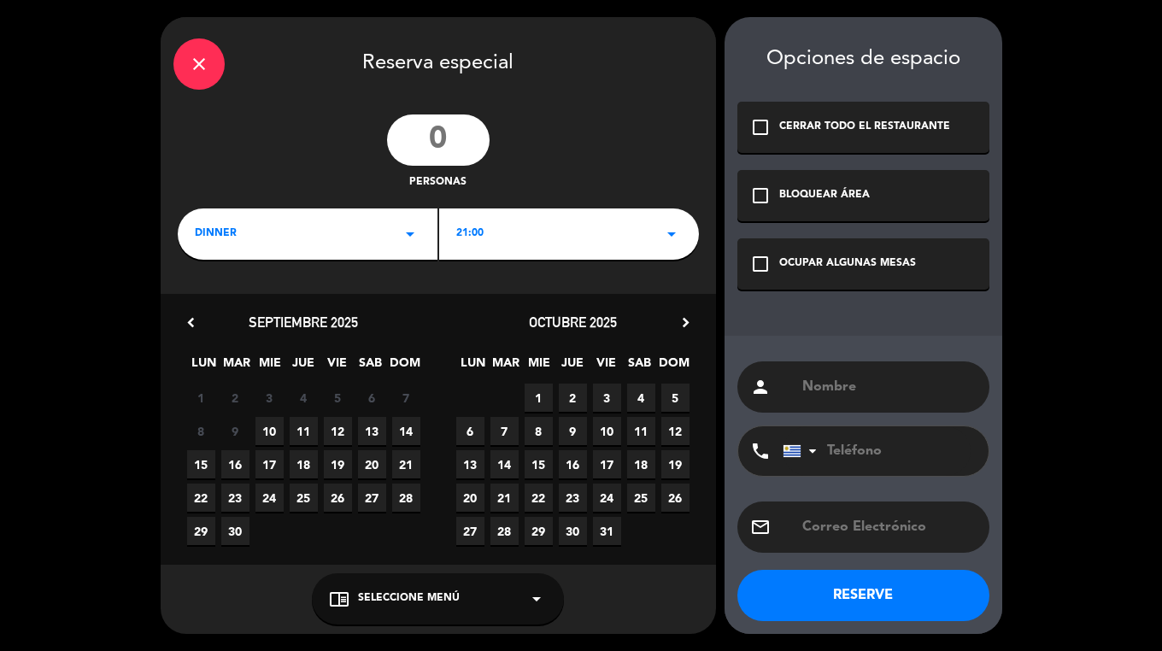
click at [434, 147] on input "number" at bounding box center [438, 140] width 103 height 51
type input "25"
click at [688, 323] on icon "chevron_right" at bounding box center [686, 323] width 18 height 18
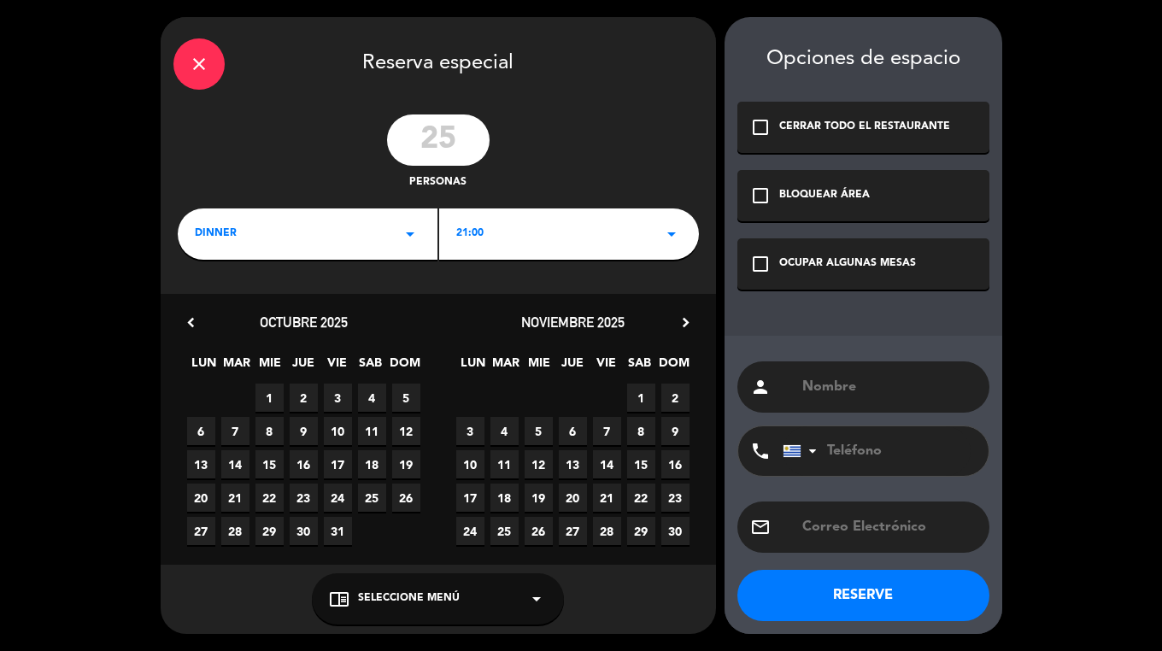
click at [688, 323] on icon "chevron_right" at bounding box center [686, 323] width 18 height 18
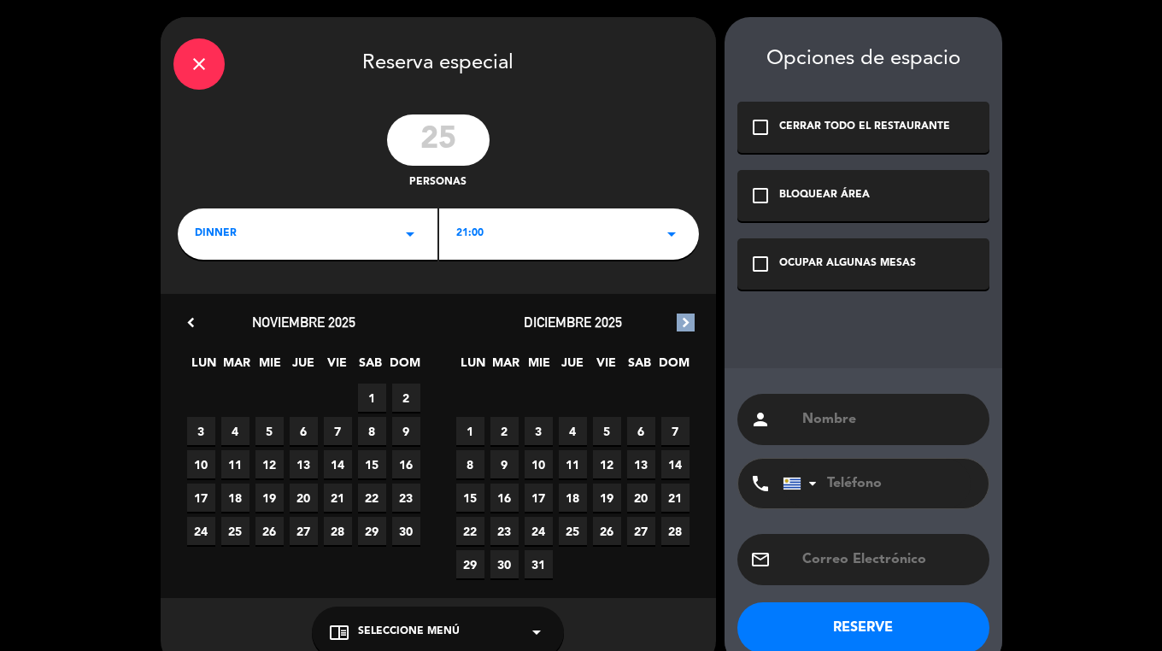
click at [615, 464] on span "12" at bounding box center [607, 464] width 28 height 28
click at [801, 271] on div "OCUPAR ALGUNAS MESAS" at bounding box center [848, 264] width 137 height 17
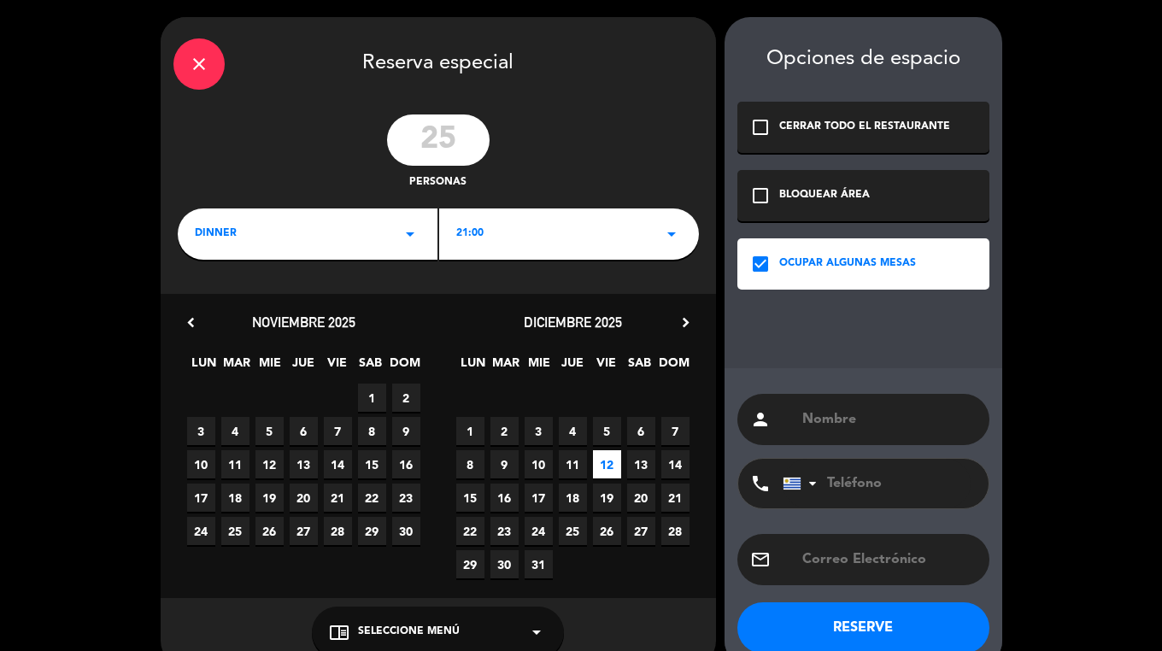
click at [862, 428] on input "text" at bounding box center [889, 420] width 176 height 24
type input "[PERSON_NAME][DATE]"
click at [900, 496] on input "tel" at bounding box center [877, 484] width 188 height 50
paste input "095 298 358"
type input "095 298 358"
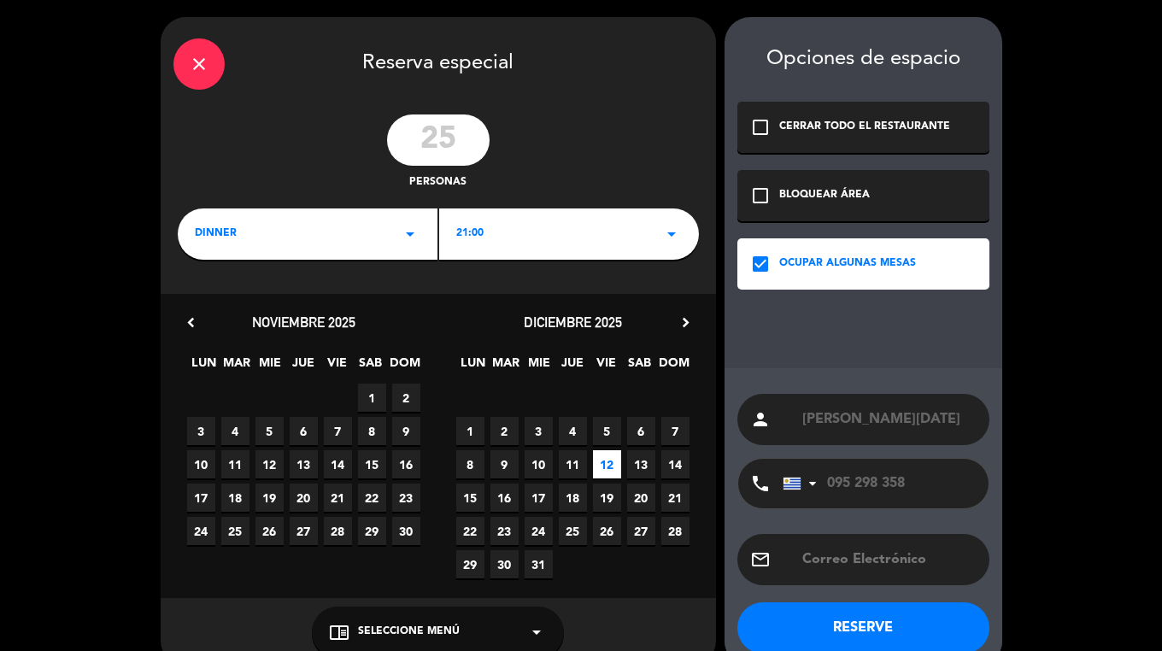
click at [813, 615] on button "RESERVE" at bounding box center [864, 628] width 252 height 51
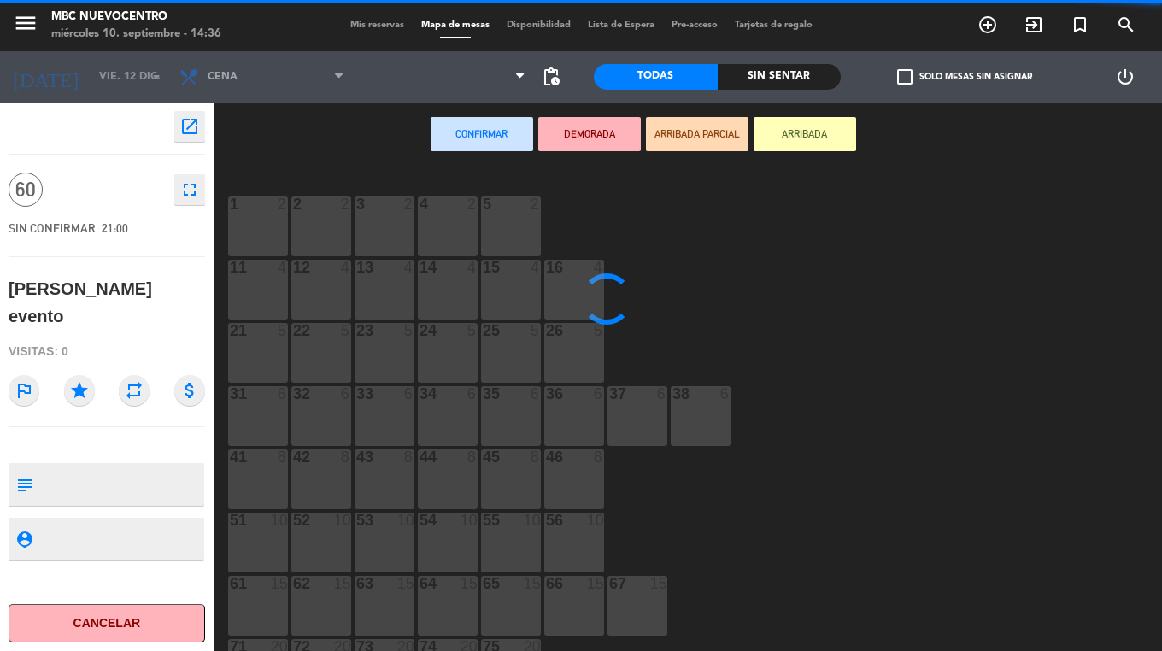
click at [374, 22] on span "Mis reservas" at bounding box center [377, 25] width 71 height 9
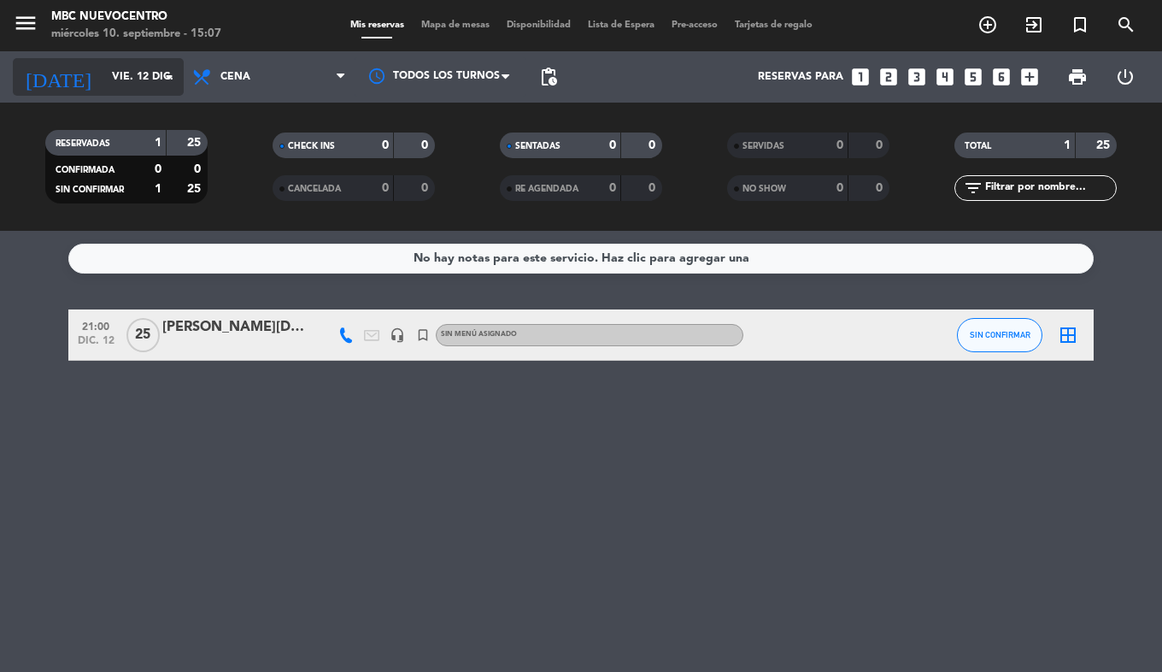
click at [103, 83] on input "vie. 12 dic." at bounding box center [175, 76] width 144 height 29
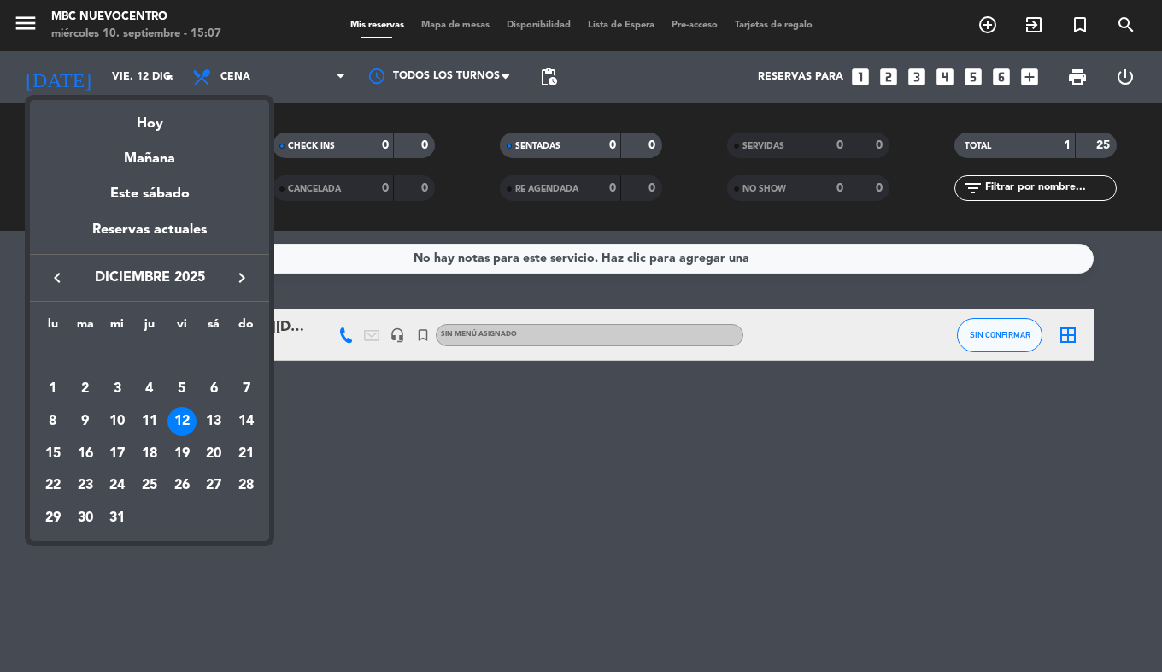
click at [62, 279] on icon "keyboard_arrow_left" at bounding box center [57, 278] width 21 height 21
click at [211, 421] on div "13" at bounding box center [213, 421] width 29 height 29
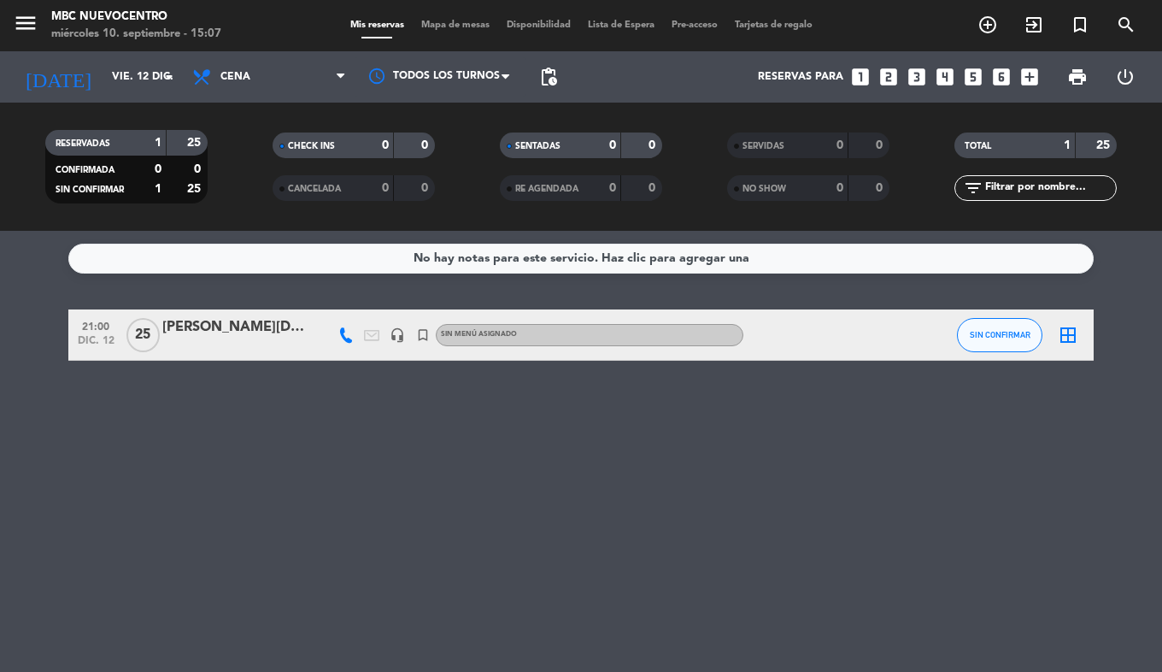
type input "sáb. [DATE]"
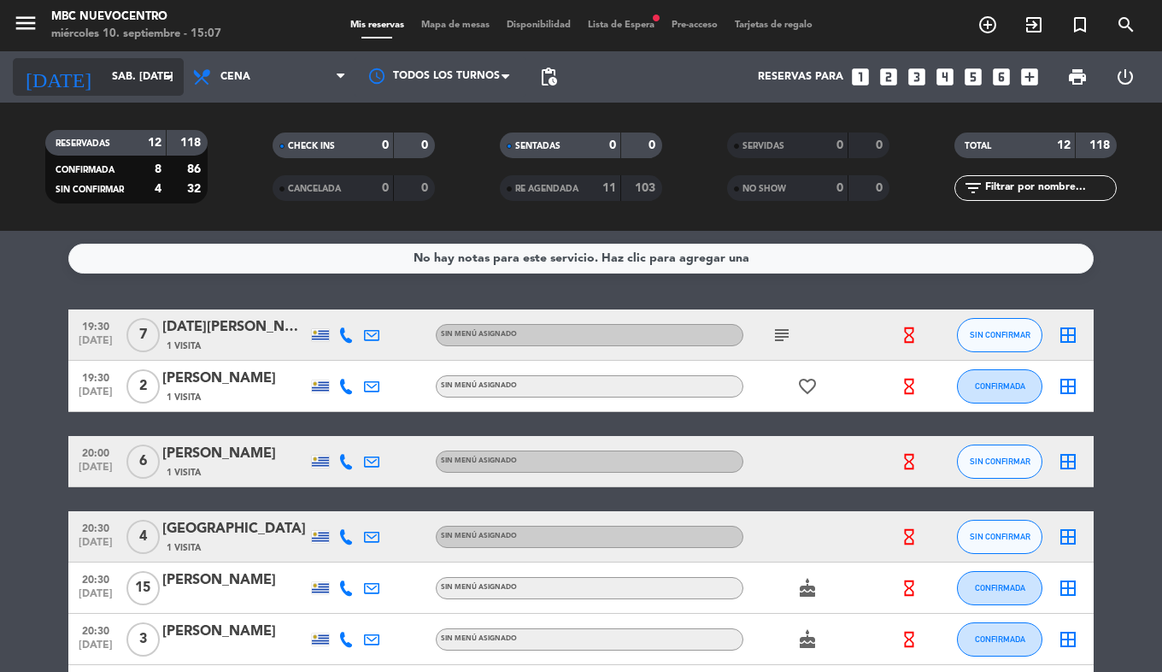
click at [57, 67] on icon "[DATE]" at bounding box center [58, 77] width 91 height 38
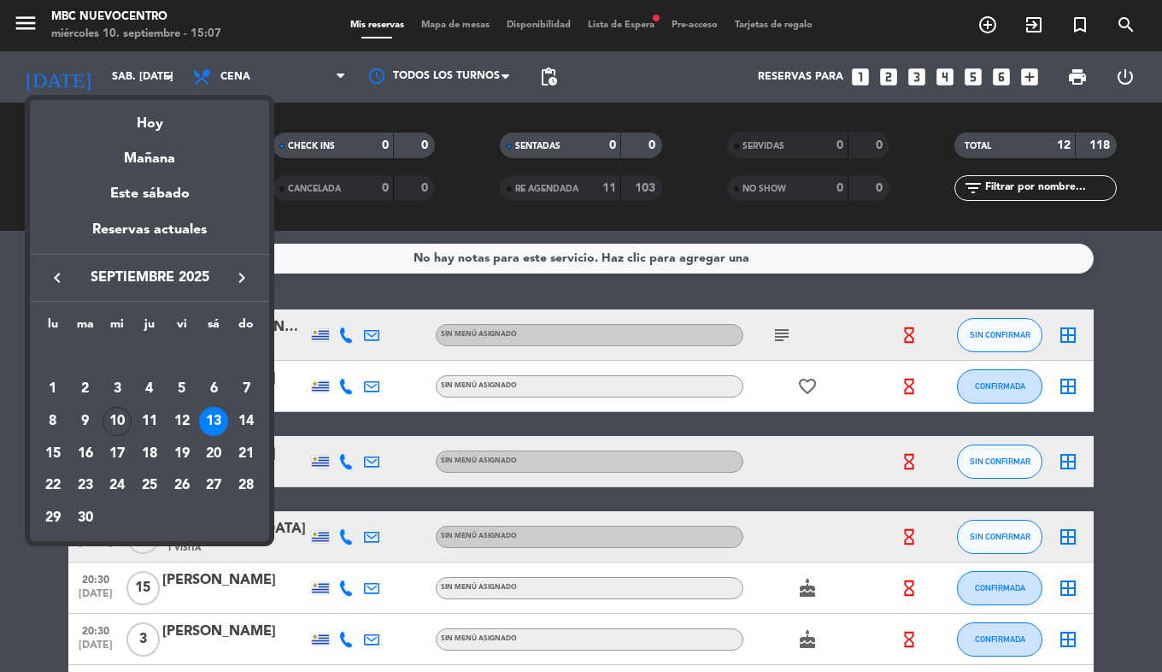
click at [26, 11] on div at bounding box center [581, 336] width 1162 height 672
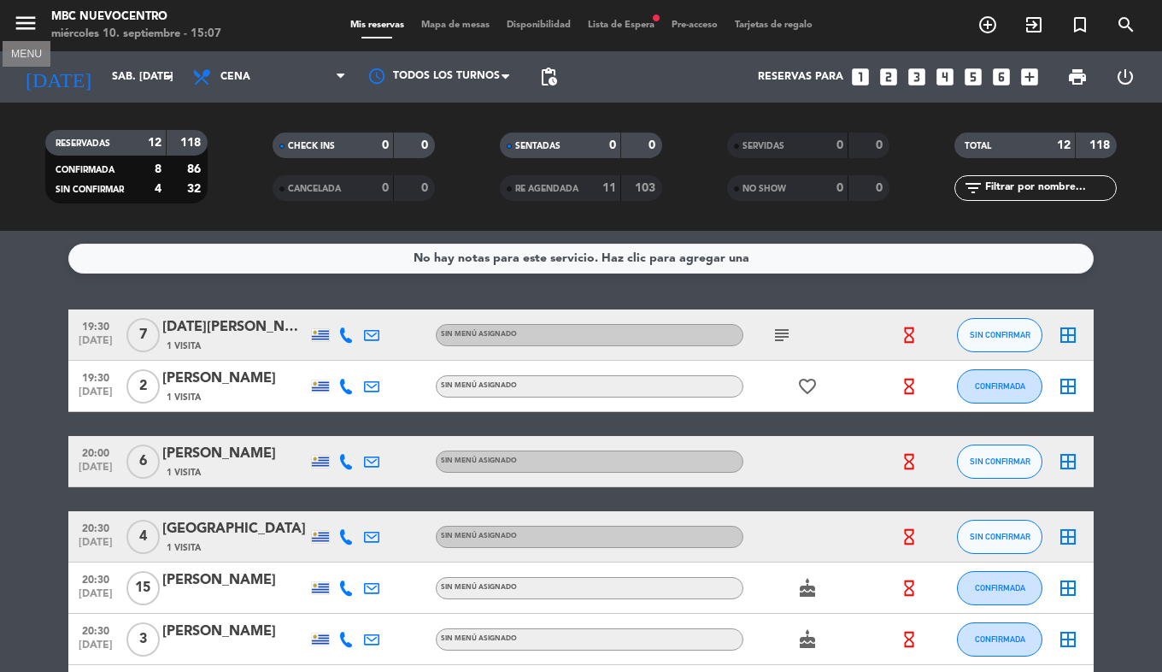
click at [21, 25] on icon "menu" at bounding box center [26, 23] width 26 height 26
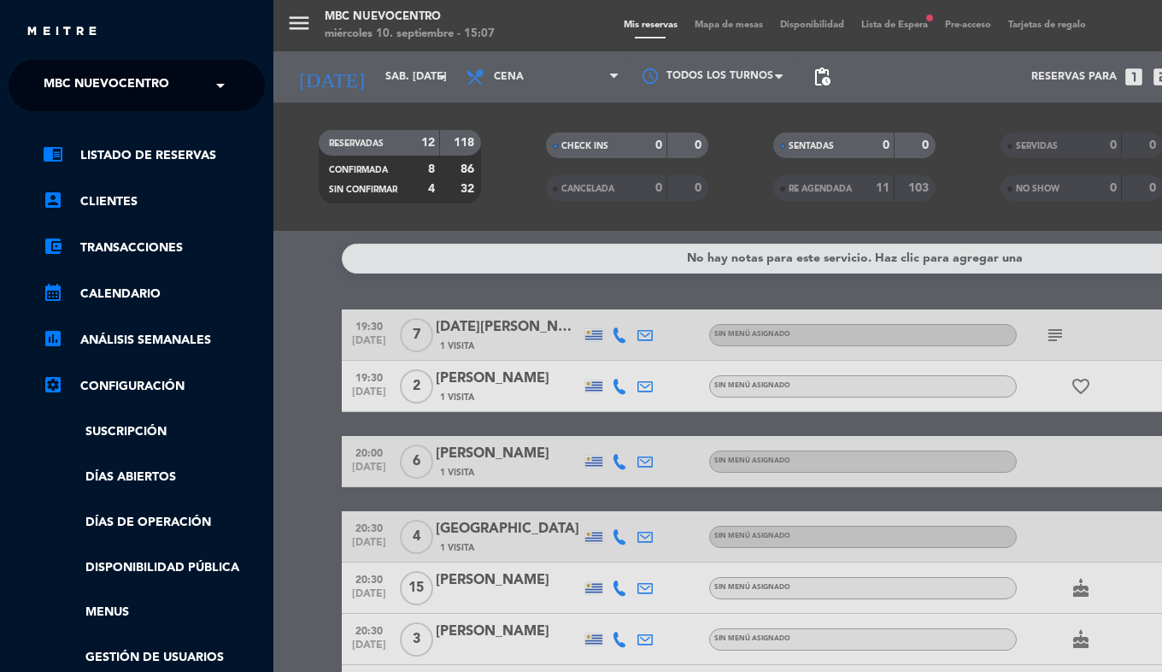
click at [56, 74] on span "MBC Nuevocentro" at bounding box center [107, 86] width 126 height 36
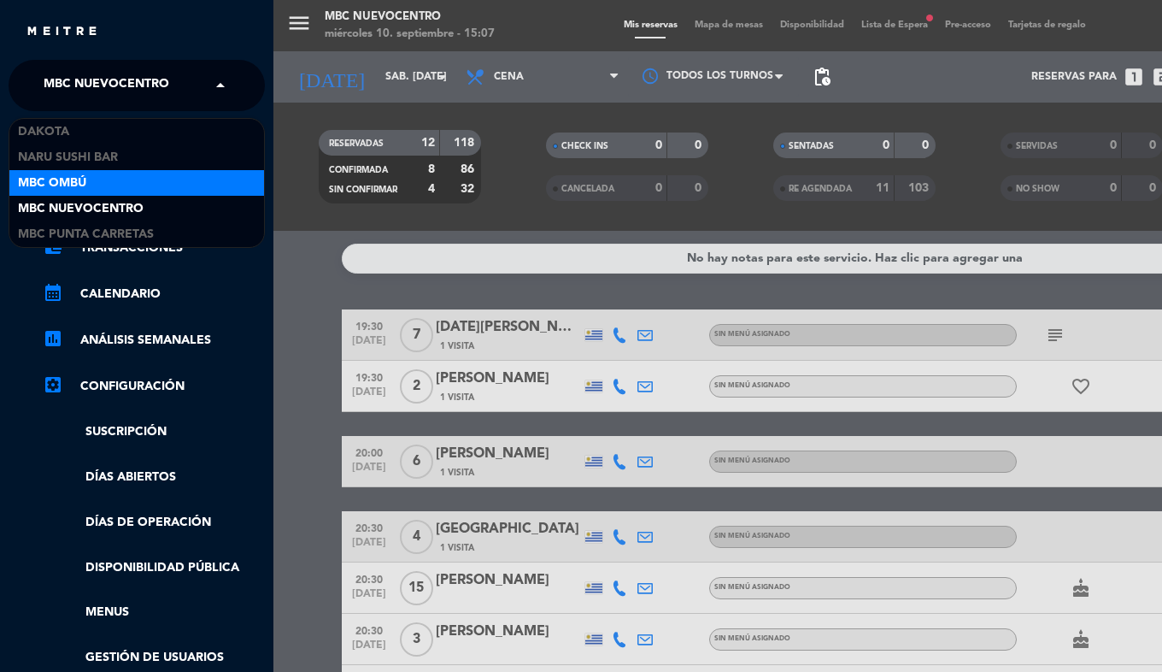
click at [52, 182] on span "MBC Ombú" at bounding box center [52, 184] width 68 height 20
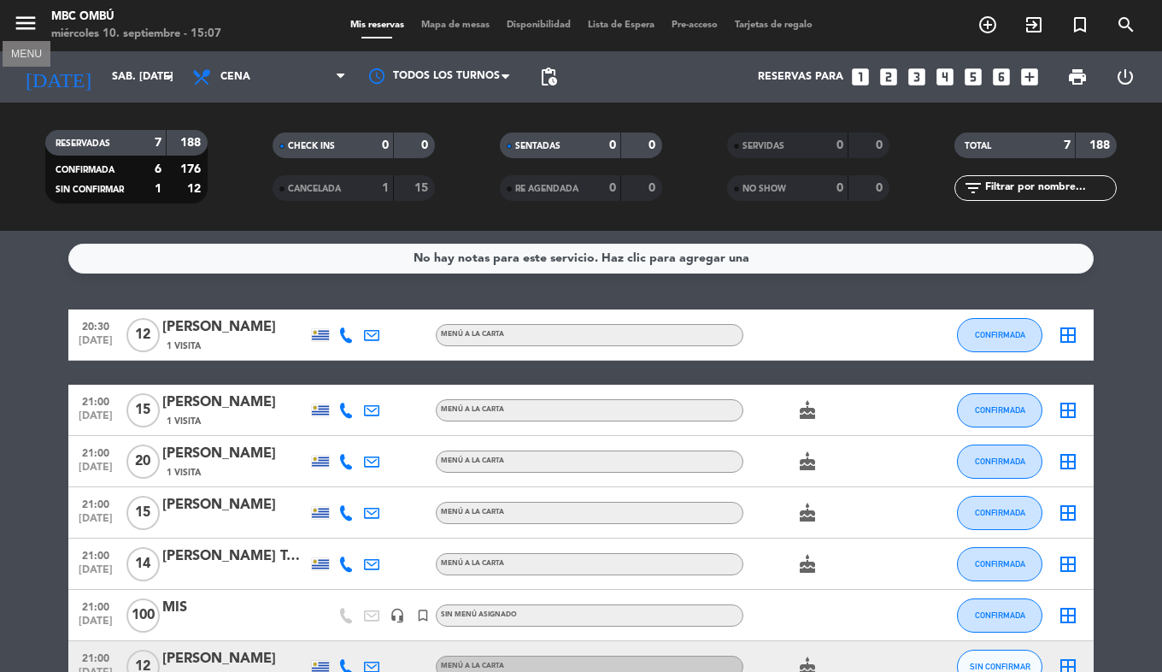
click at [18, 25] on icon "menu" at bounding box center [26, 23] width 26 height 26
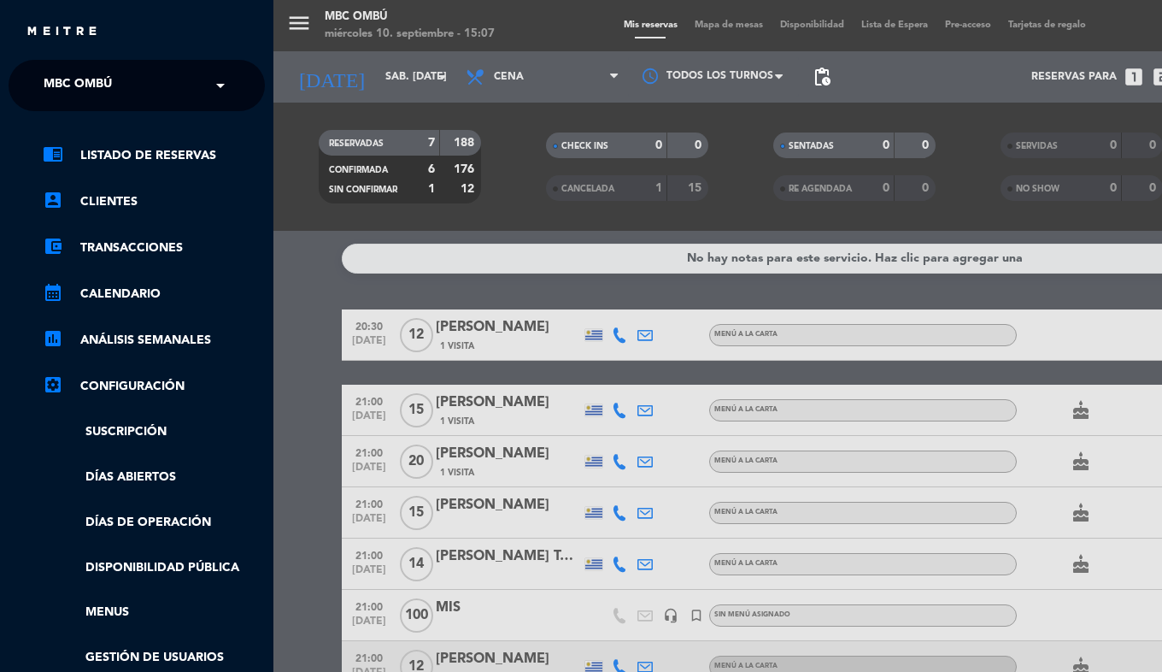
click at [98, 74] on span "MBC Ombú" at bounding box center [78, 86] width 68 height 36
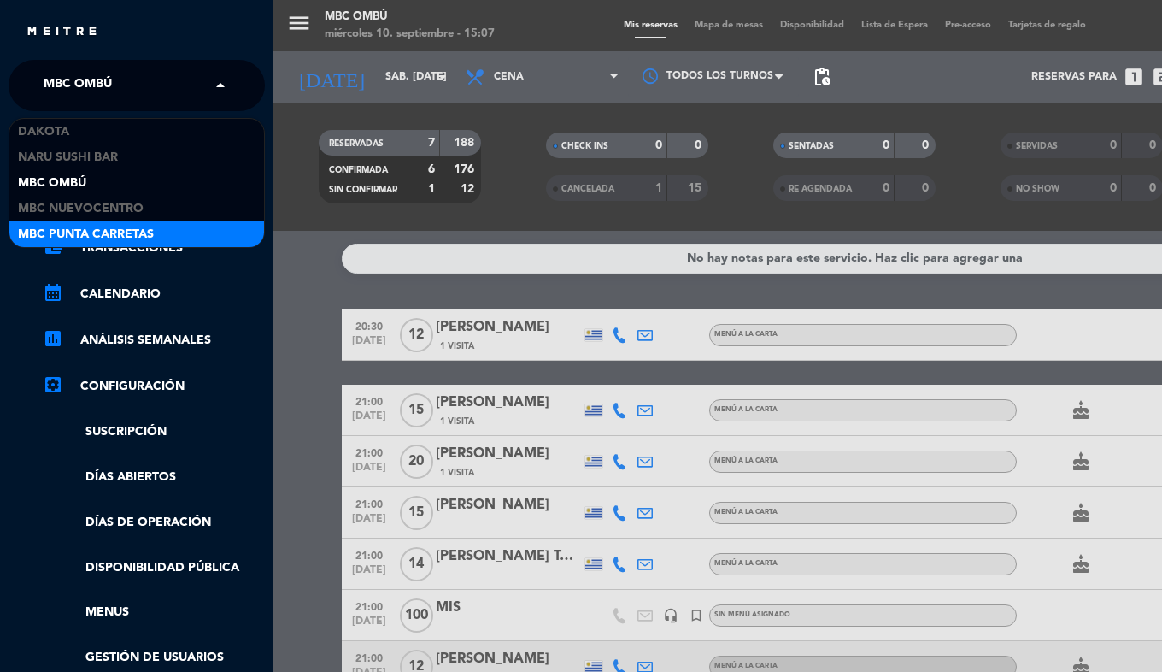
click at [136, 232] on span "MBC Punta Carretas" at bounding box center [86, 235] width 136 height 20
